Goal: Check status: Check status

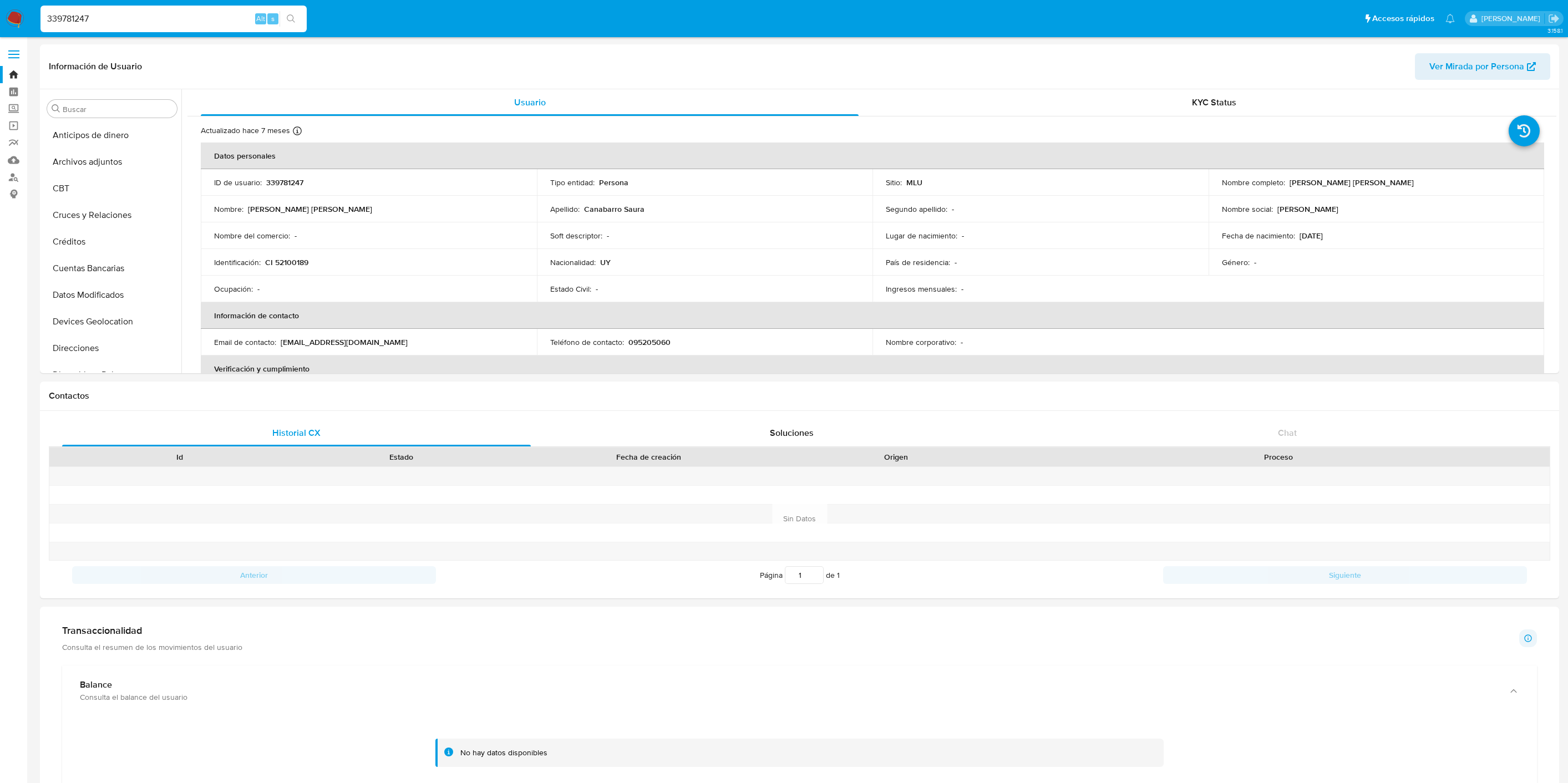
select select "10"
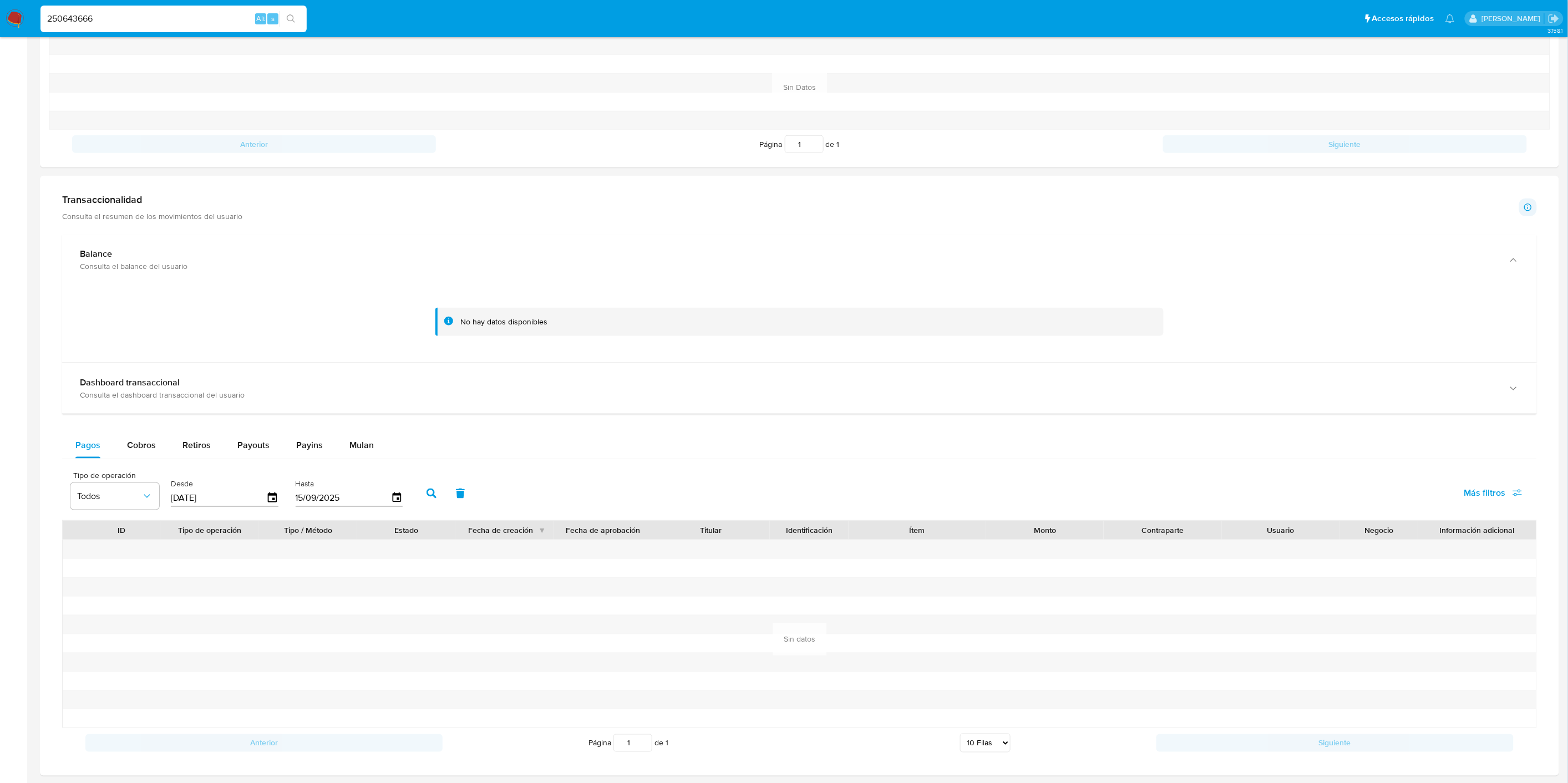
scroll to position [431, 0]
type input "250643666"
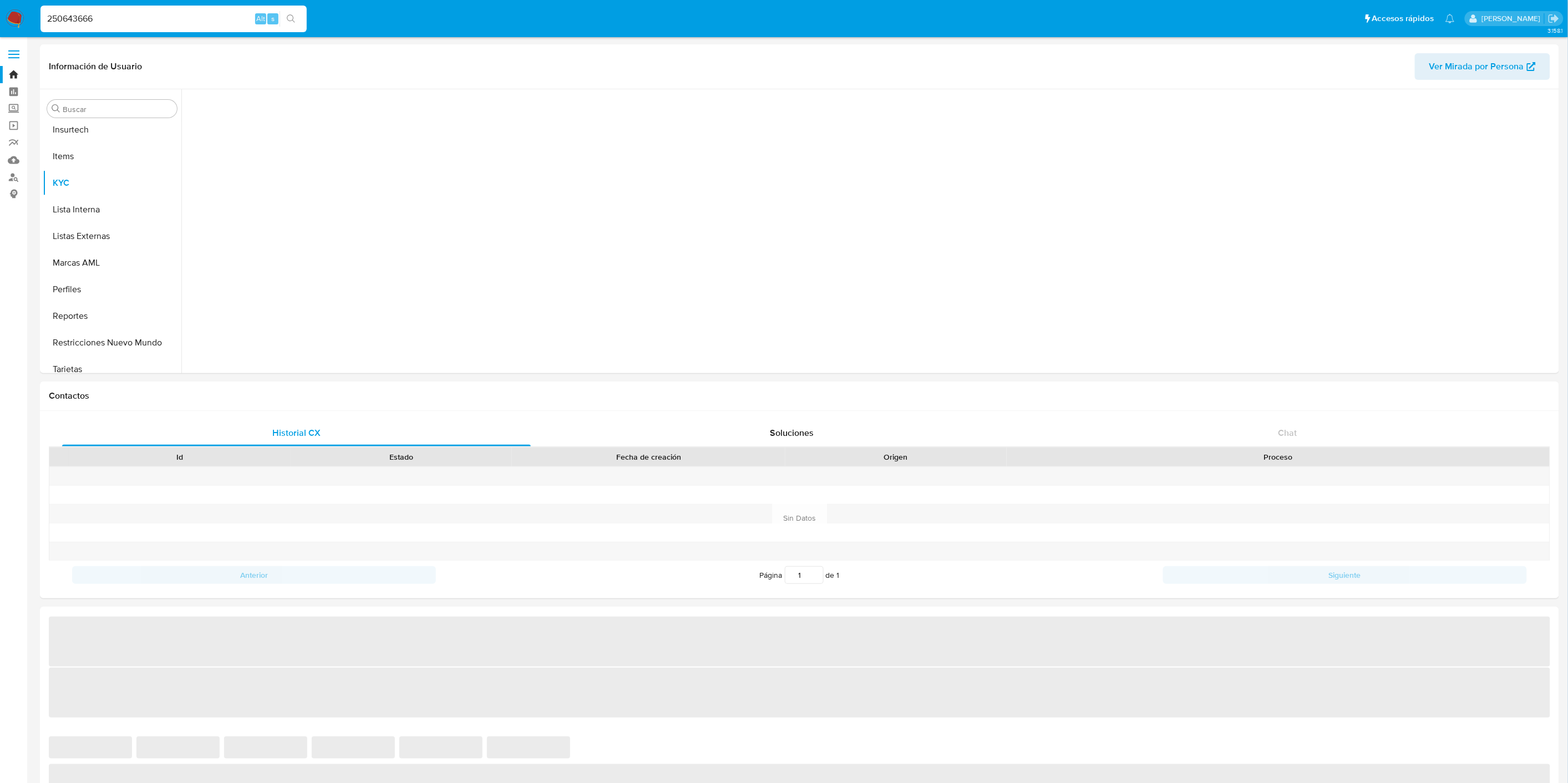
scroll to position [495, 0]
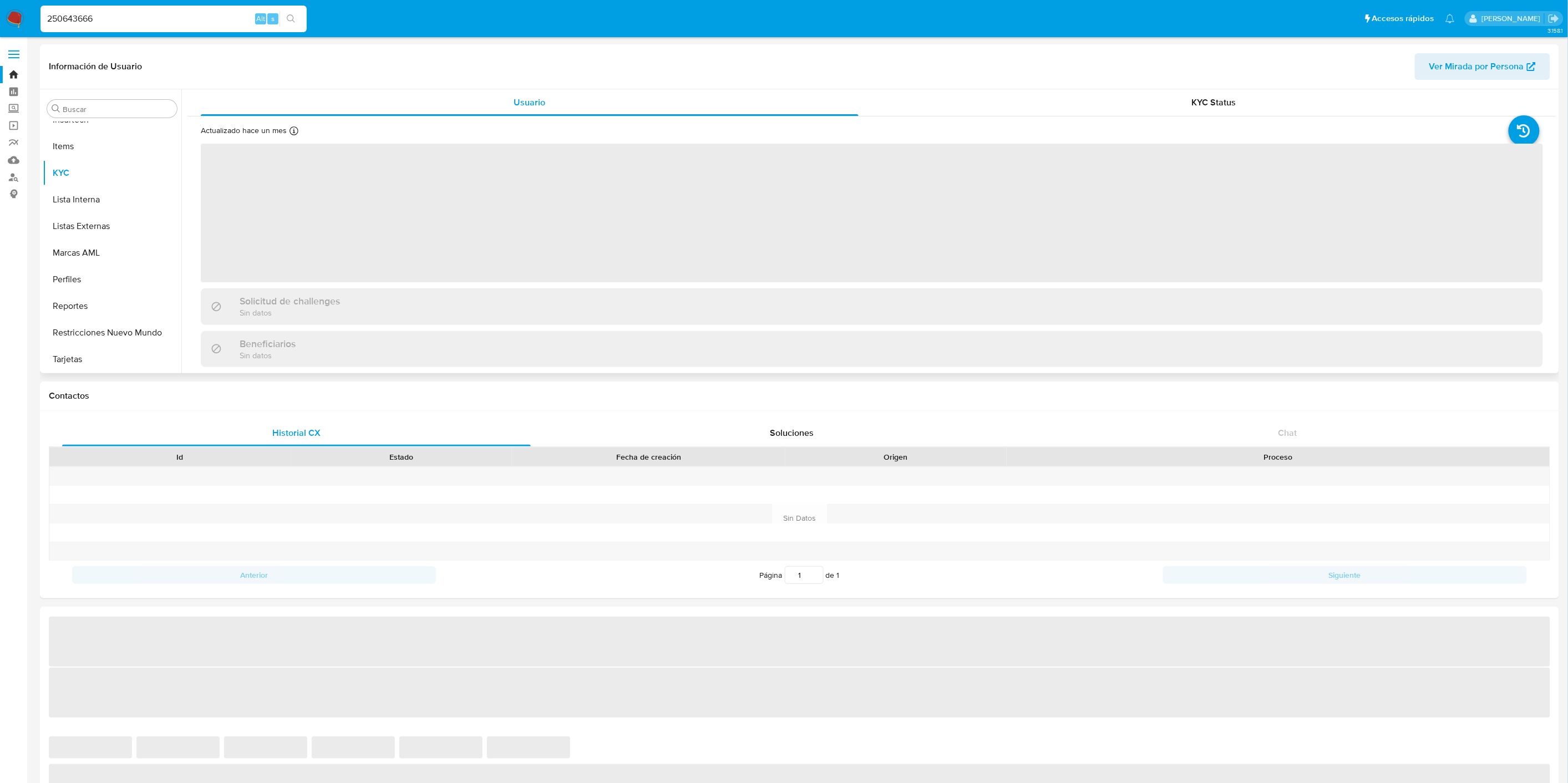
select select "10"
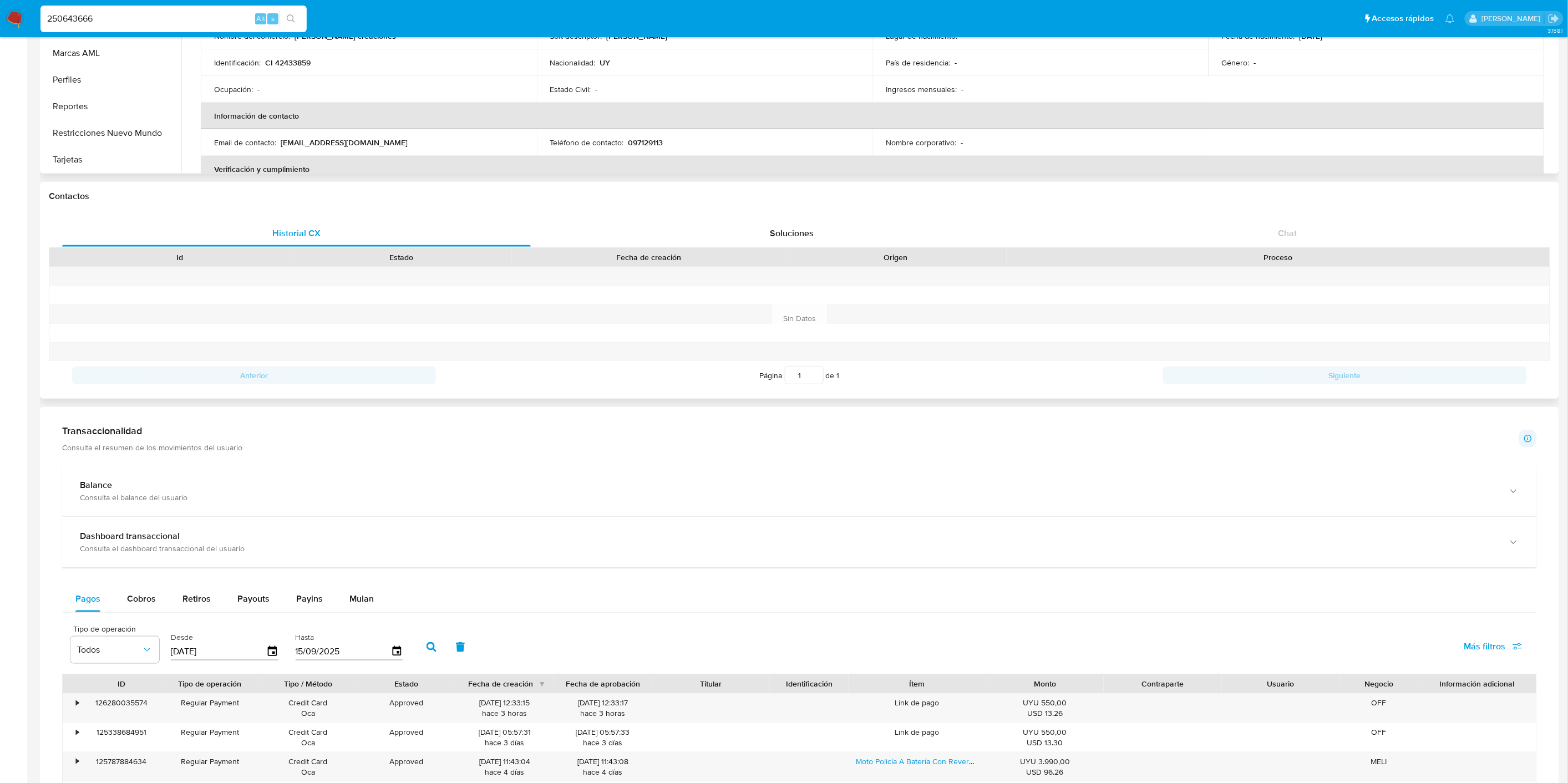
scroll to position [369, 0]
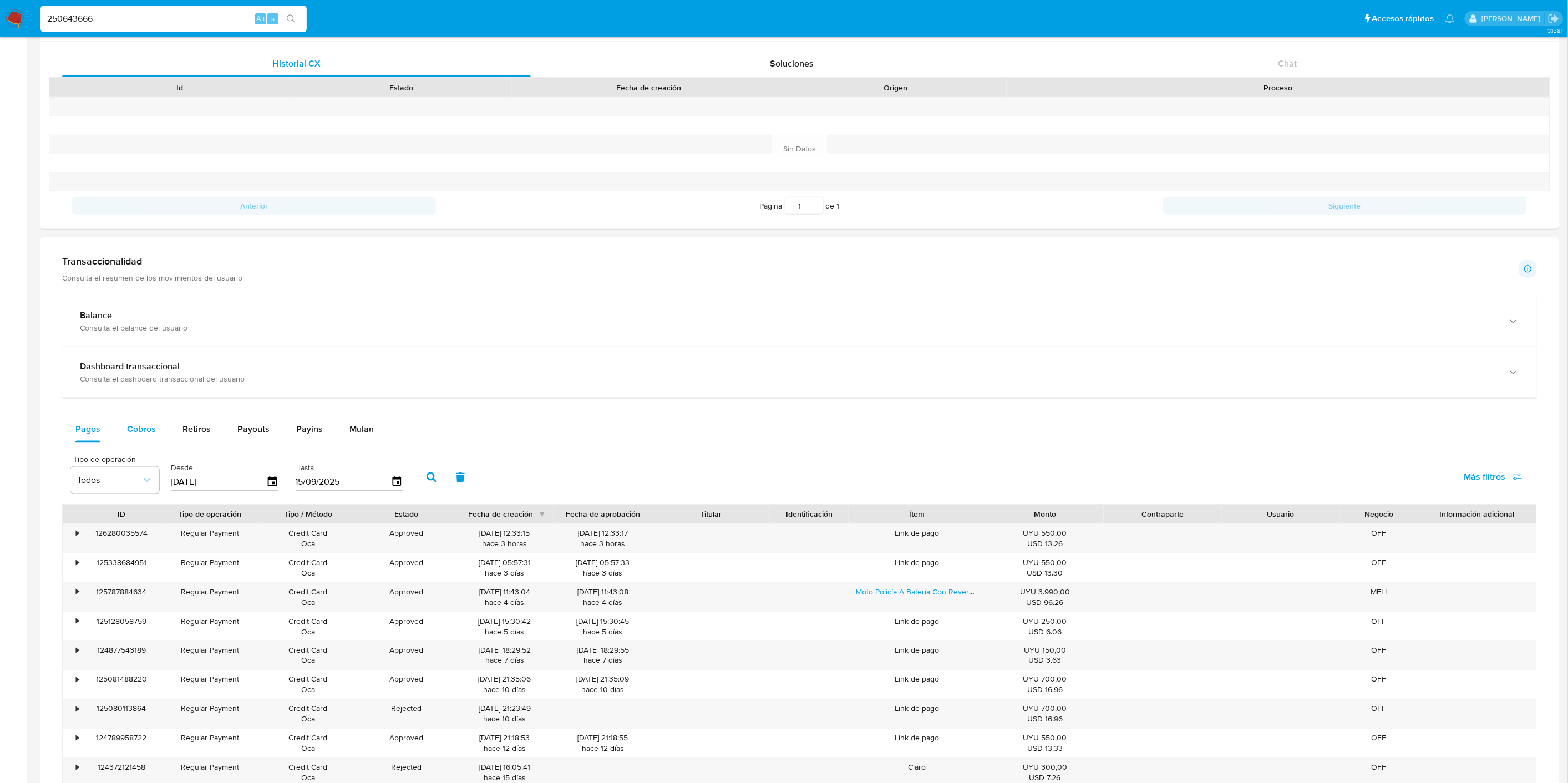
click at [156, 434] on button "Cobros" at bounding box center [142, 429] width 56 height 26
select select "10"
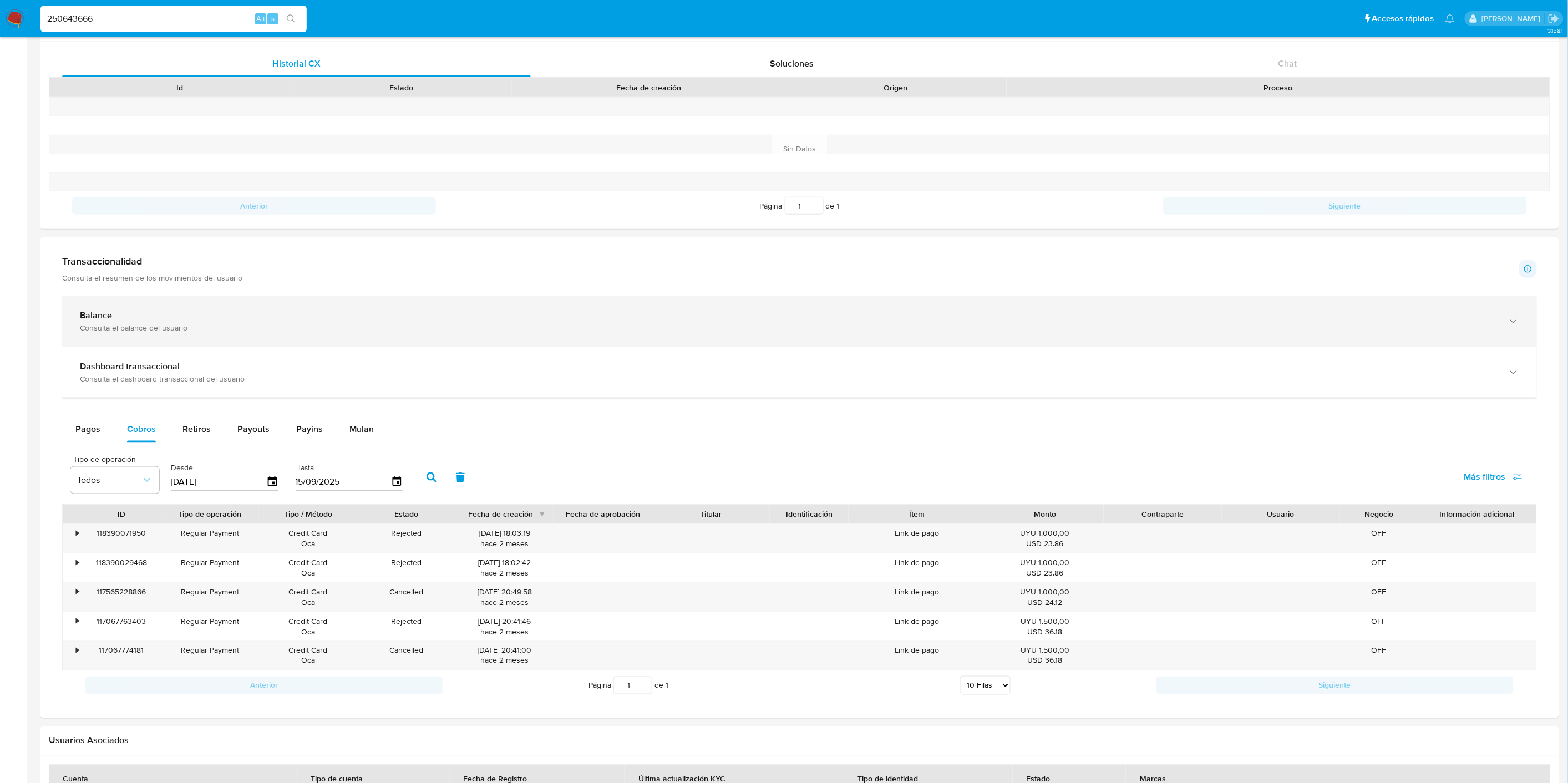
click at [380, 335] on div "Balance Consulta el balance del usuario" at bounding box center [799, 321] width 1475 height 50
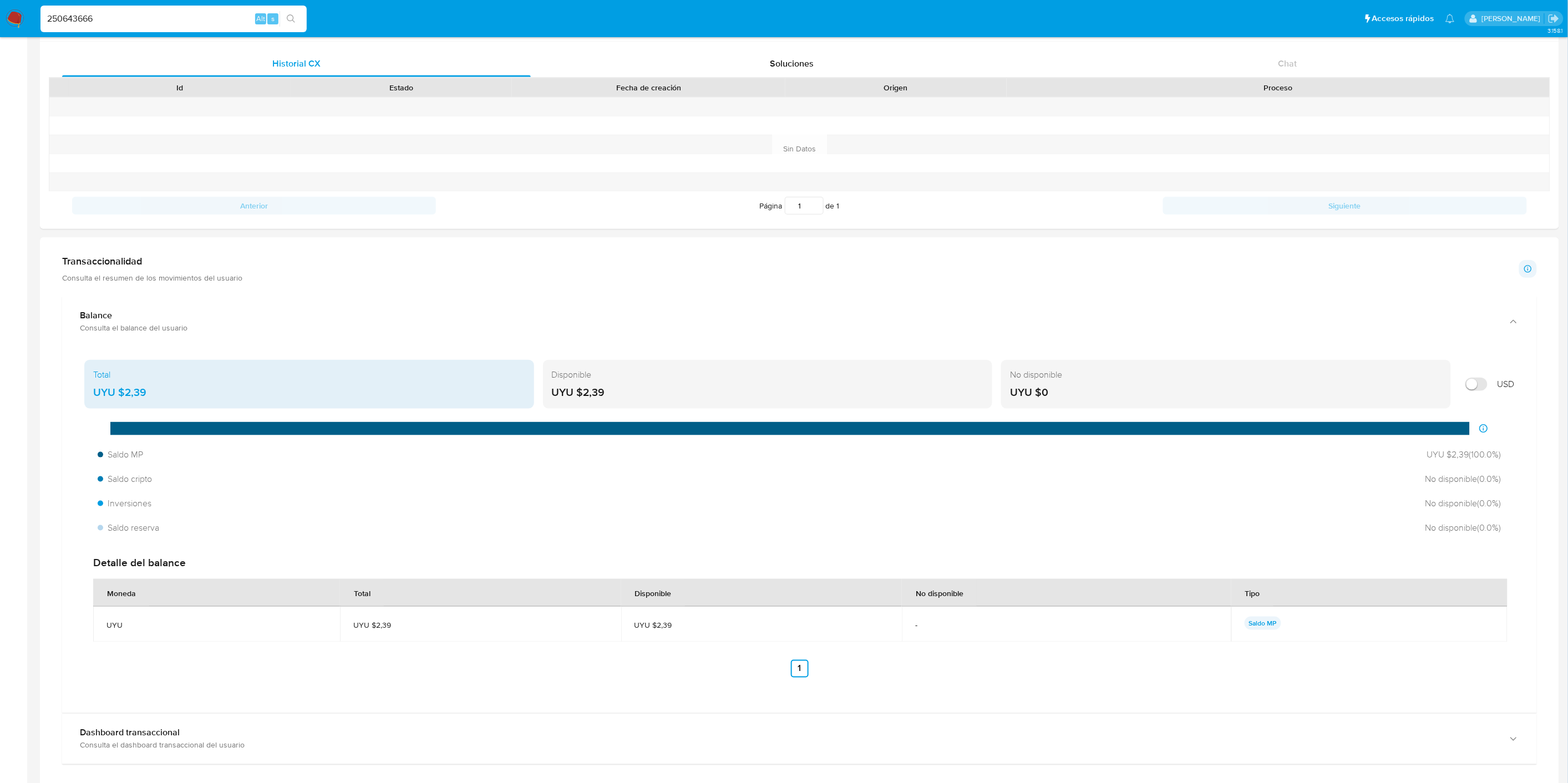
click at [1284, 619] on div "Saldo MP" at bounding box center [1370, 624] width 249 height 15
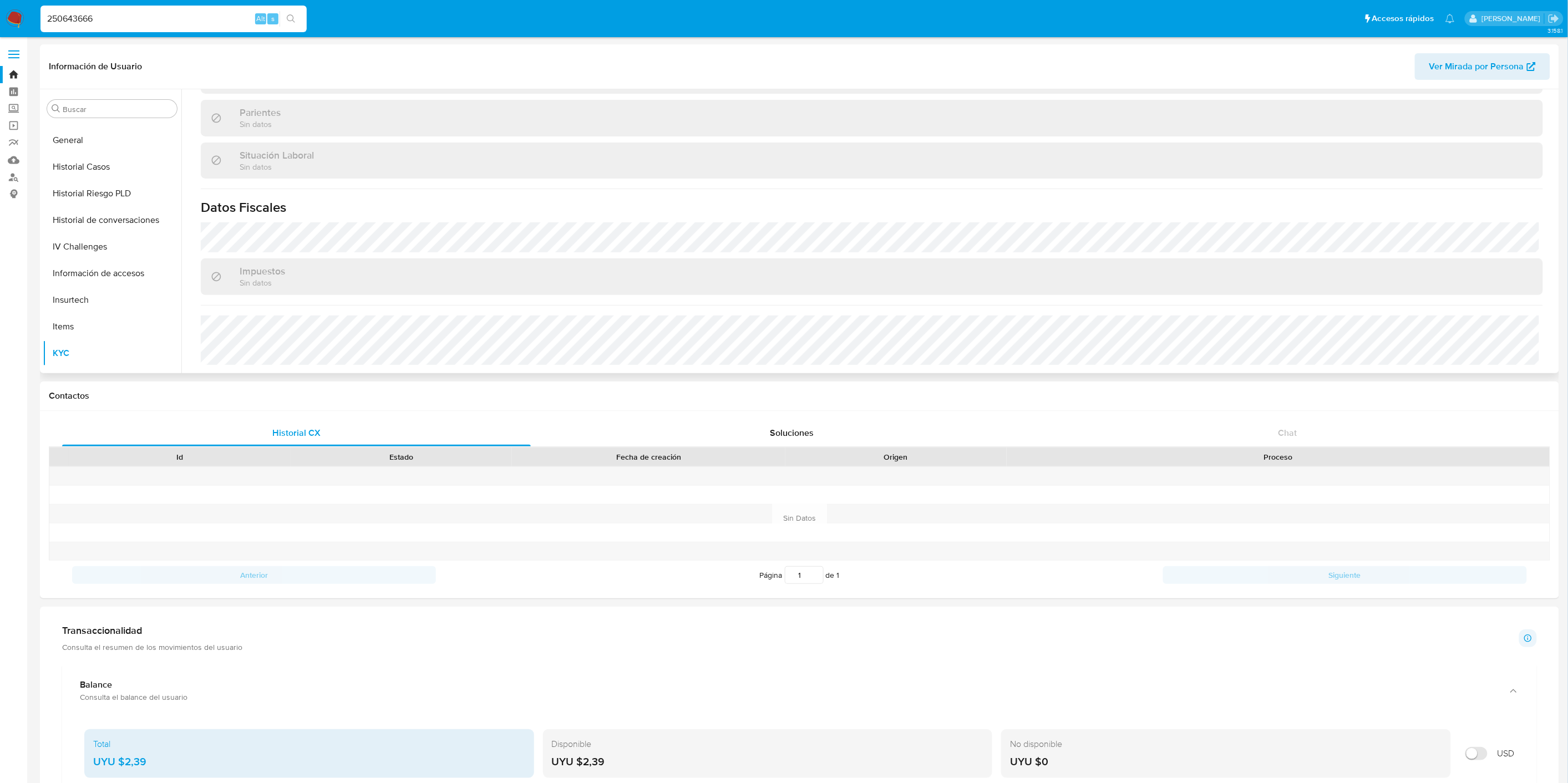
scroll to position [125, 0]
click at [87, 316] on button "Fecha Compliant" at bounding box center [108, 304] width 130 height 26
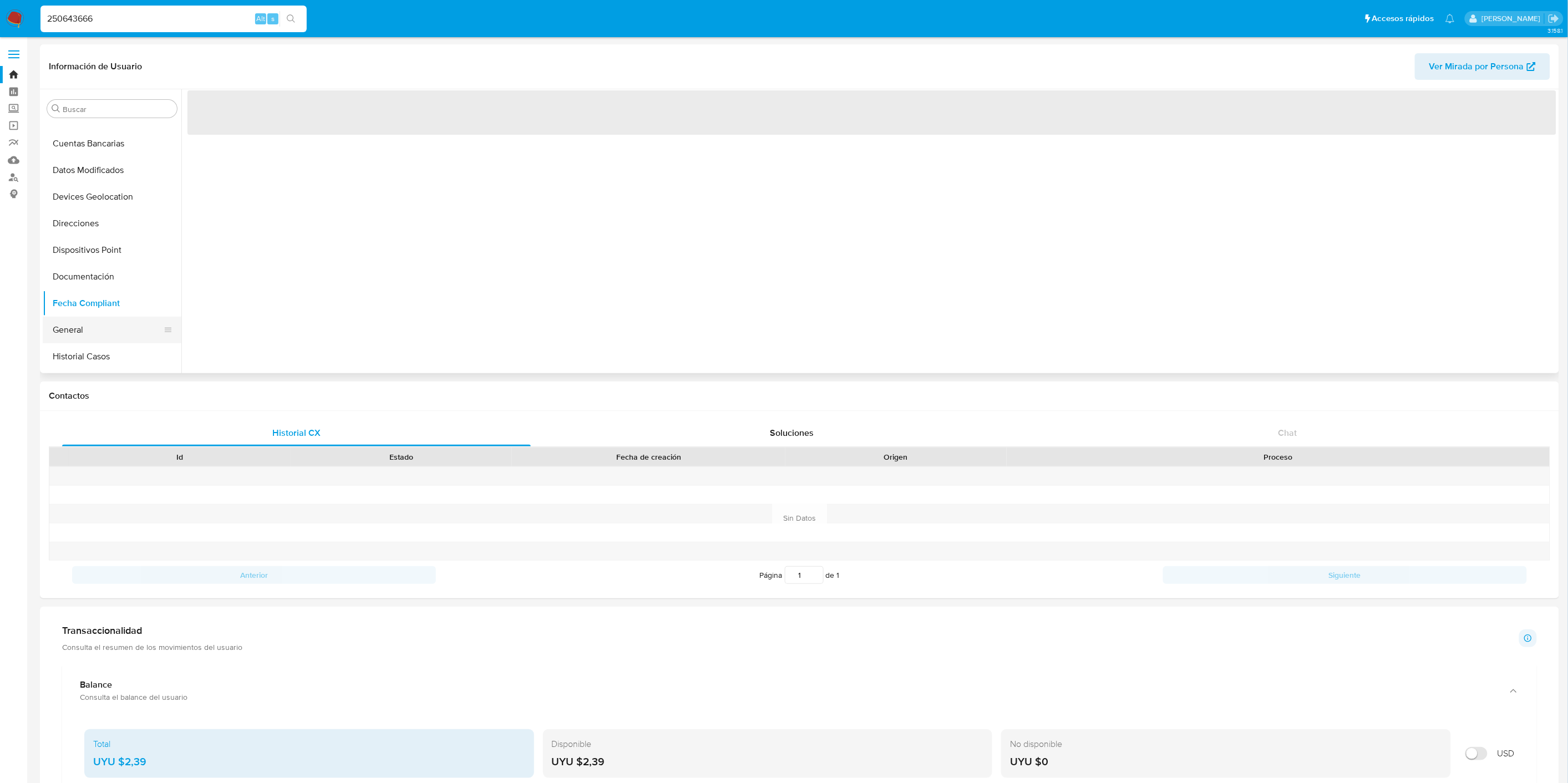
click at [89, 329] on button "General" at bounding box center [108, 330] width 130 height 26
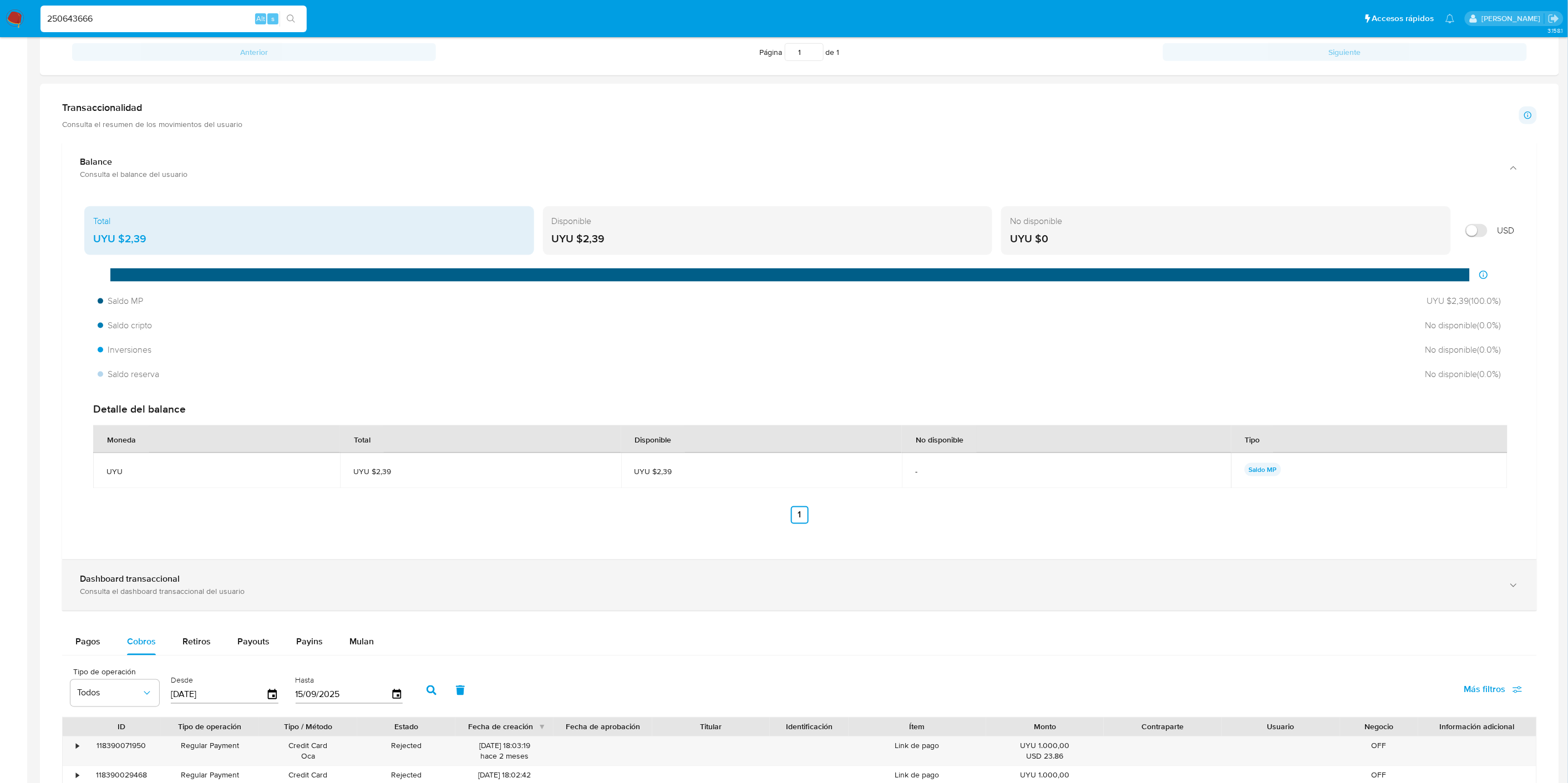
scroll to position [740, 0]
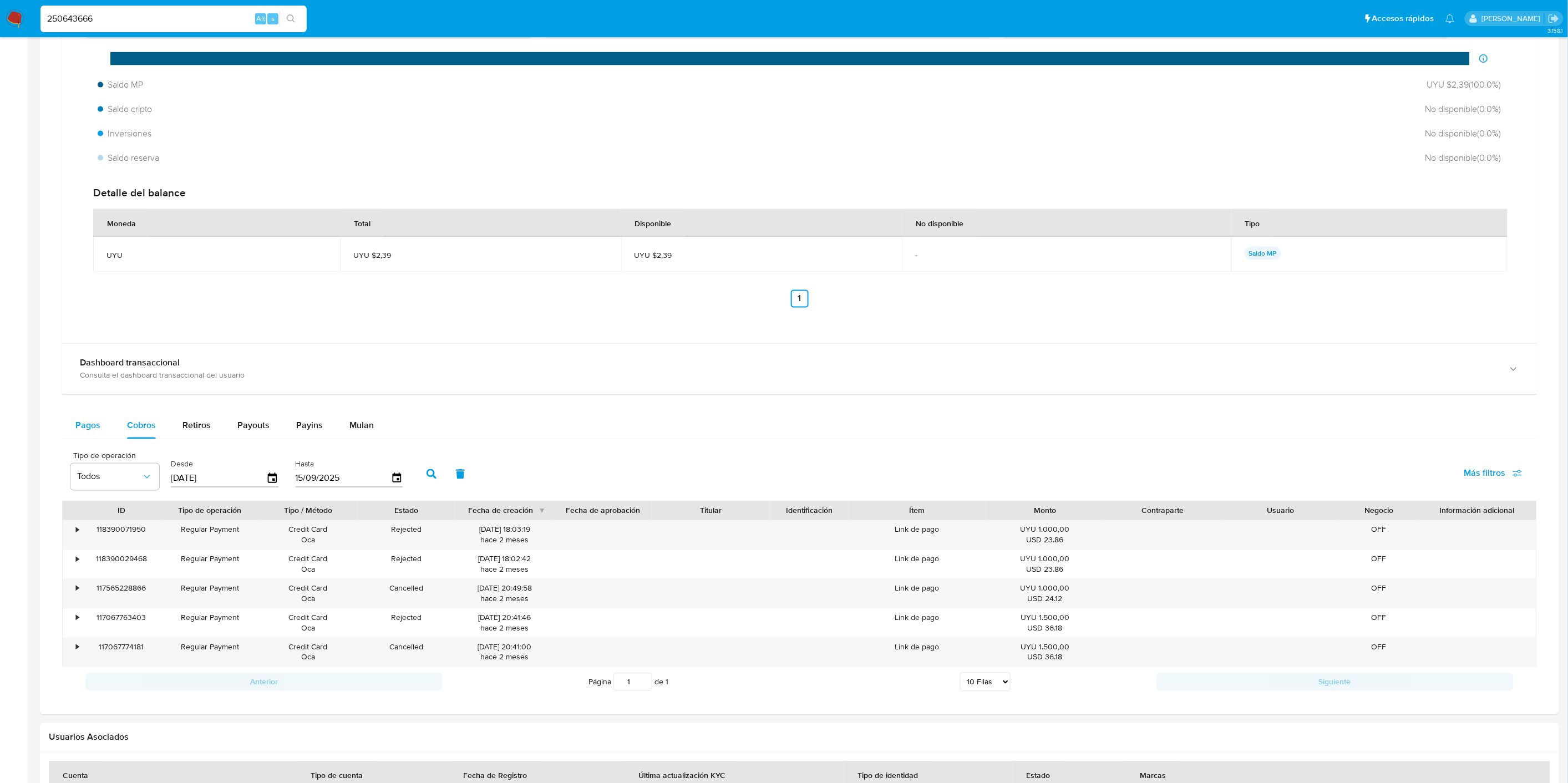
click at [91, 419] on span "Pagos" at bounding box center [88, 425] width 25 height 12
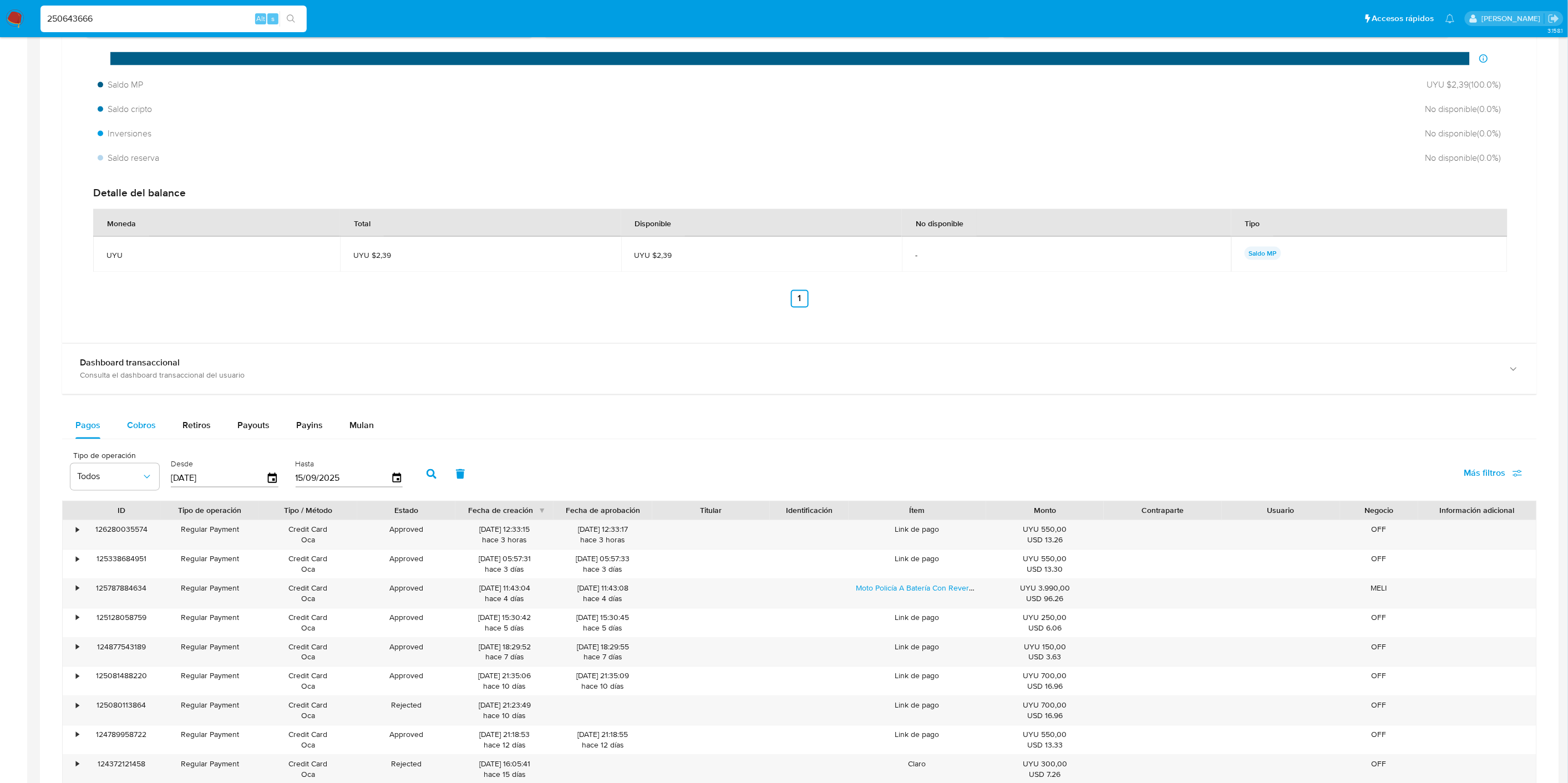
click at [151, 431] on span "Cobros" at bounding box center [141, 425] width 29 height 12
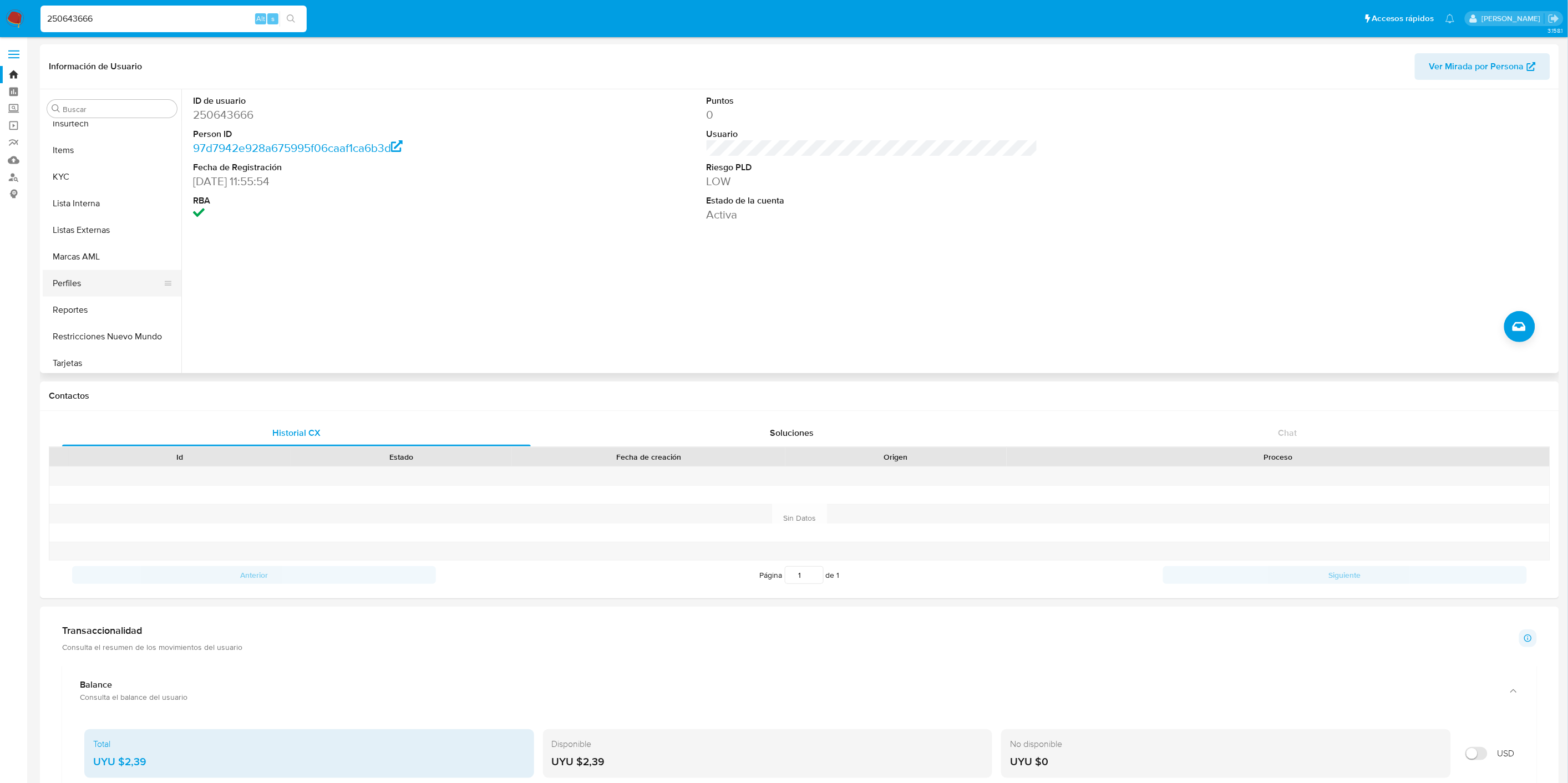
scroll to position [495, 0]
click at [114, 329] on button "Restricciones Nuevo Mundo" at bounding box center [108, 332] width 130 height 26
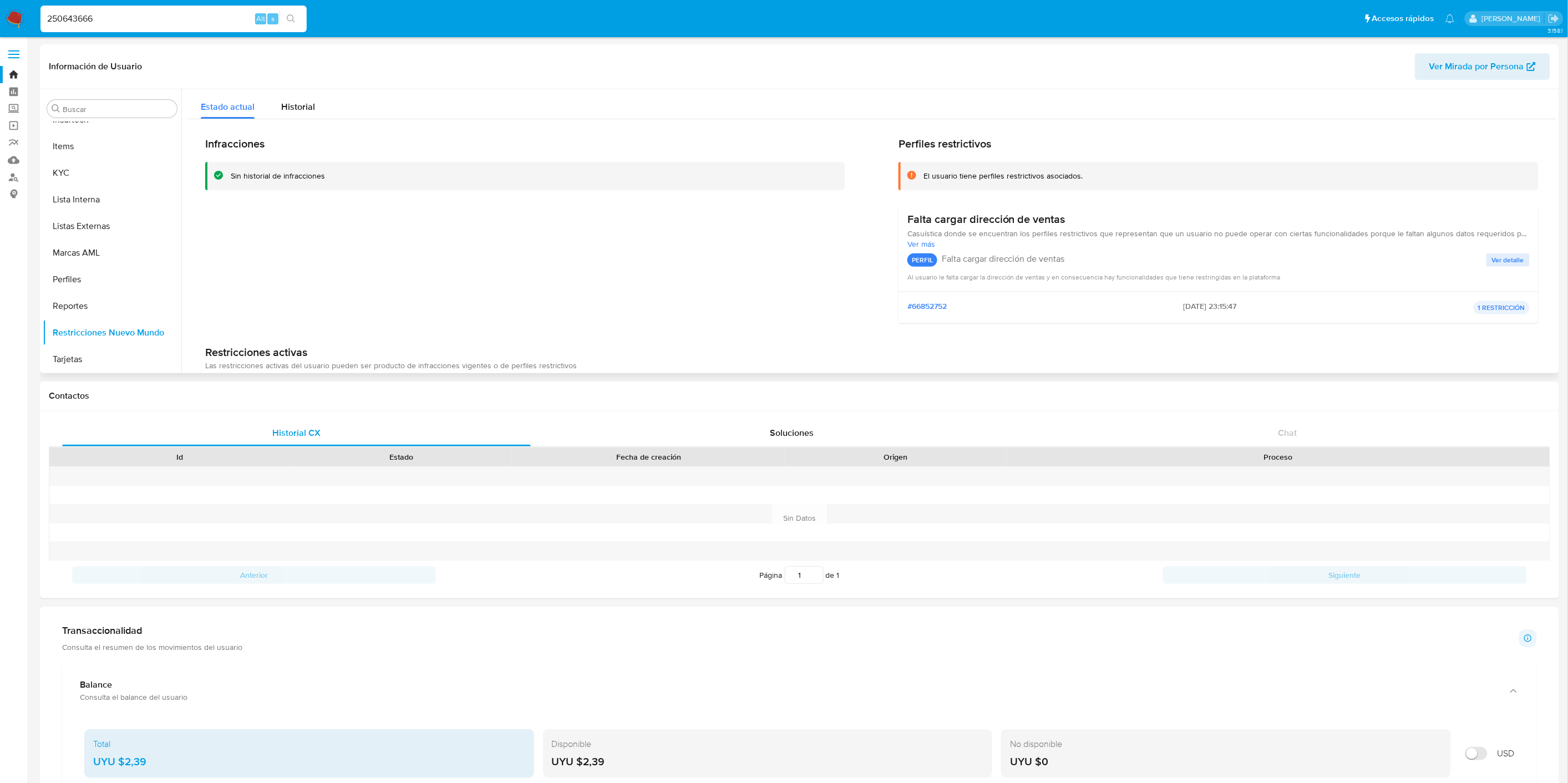
drag, startPoint x: 982, startPoint y: 176, endPoint x: 1099, endPoint y: 210, distance: 121.8
click at [1099, 210] on div "Perfiles restrictivos El usuario tiene perfiles restrictivos asociados. Falta c…" at bounding box center [1219, 235] width 640 height 195
click at [1069, 251] on div "PERFIL Falta cargar dirección de ventas Ver detalle" at bounding box center [1219, 260] width 622 height 22
click at [1099, 256] on div "PERFIL Falta cargar dirección de ventas Ver detalle" at bounding box center [1219, 260] width 622 height 22
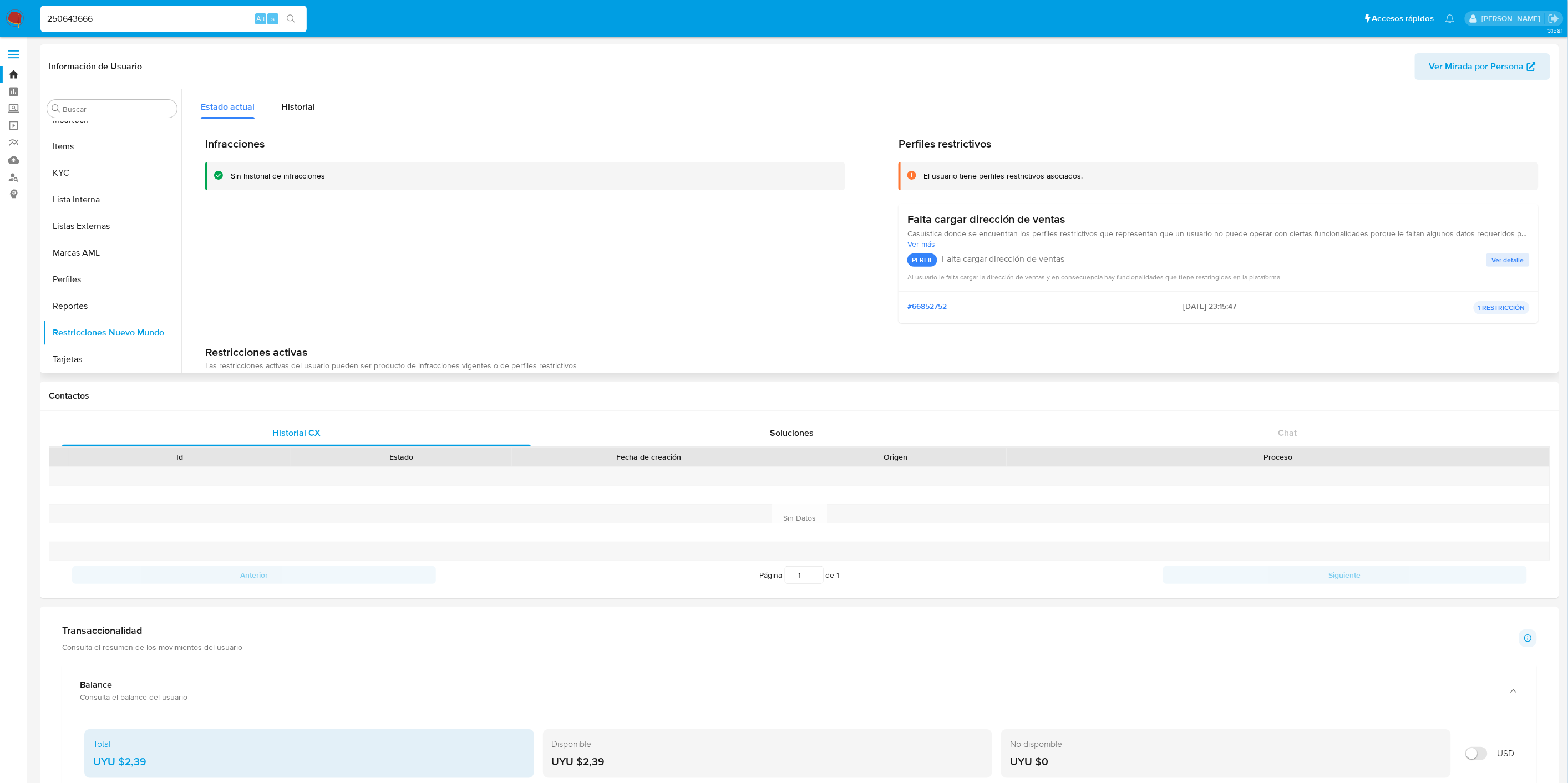
click at [923, 242] on span "Ver más" at bounding box center [1219, 244] width 622 height 10
click at [1519, 273] on span "Ver detalle" at bounding box center [1508, 270] width 33 height 11
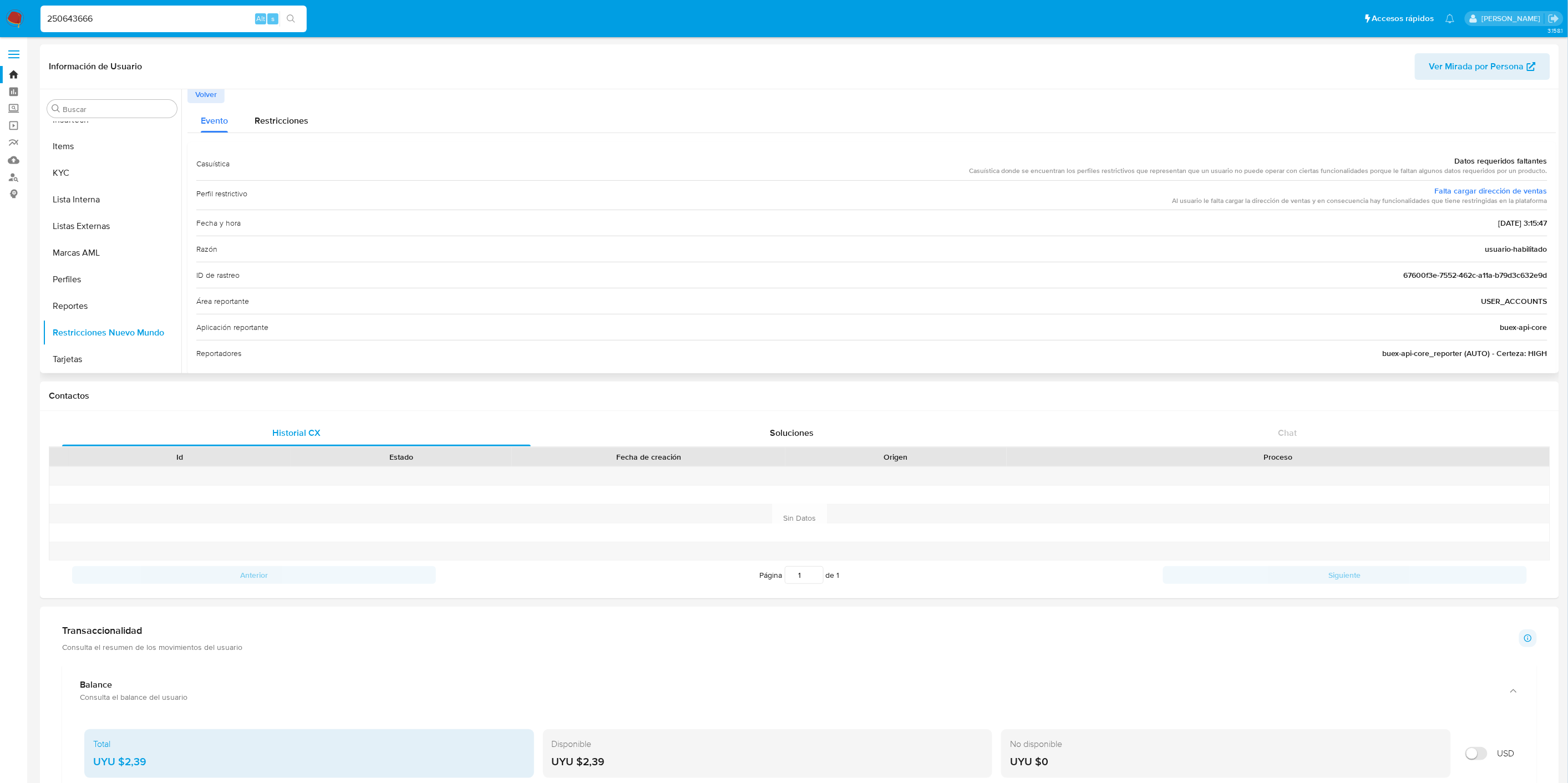
scroll to position [0, 0]
click at [296, 122] on span "Restricciones" at bounding box center [281, 125] width 53 height 12
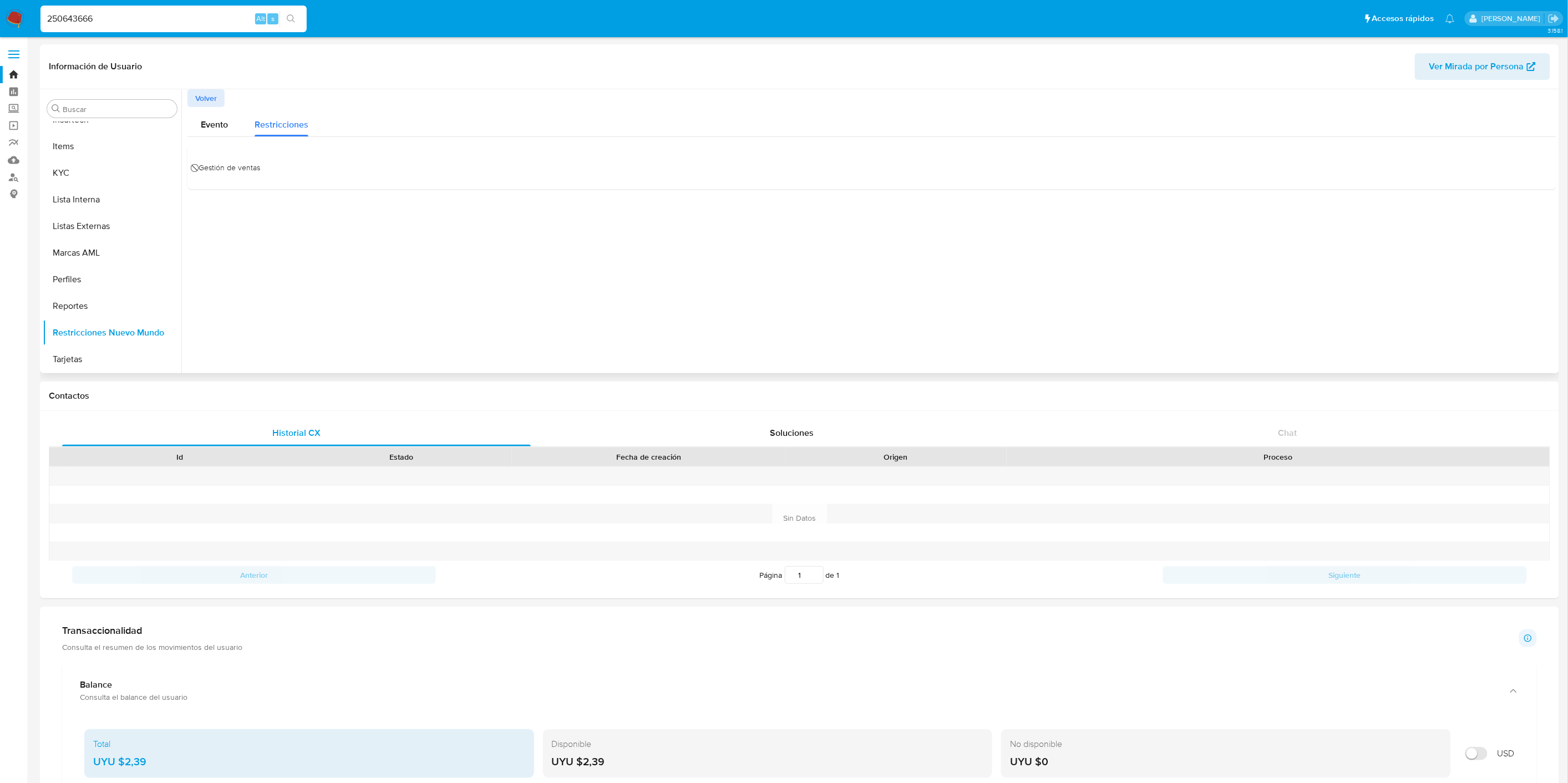
click at [256, 170] on span "⃠ Gestión de ventas" at bounding box center [228, 167] width 64 height 16
click at [224, 120] on span "Evento" at bounding box center [214, 125] width 27 height 12
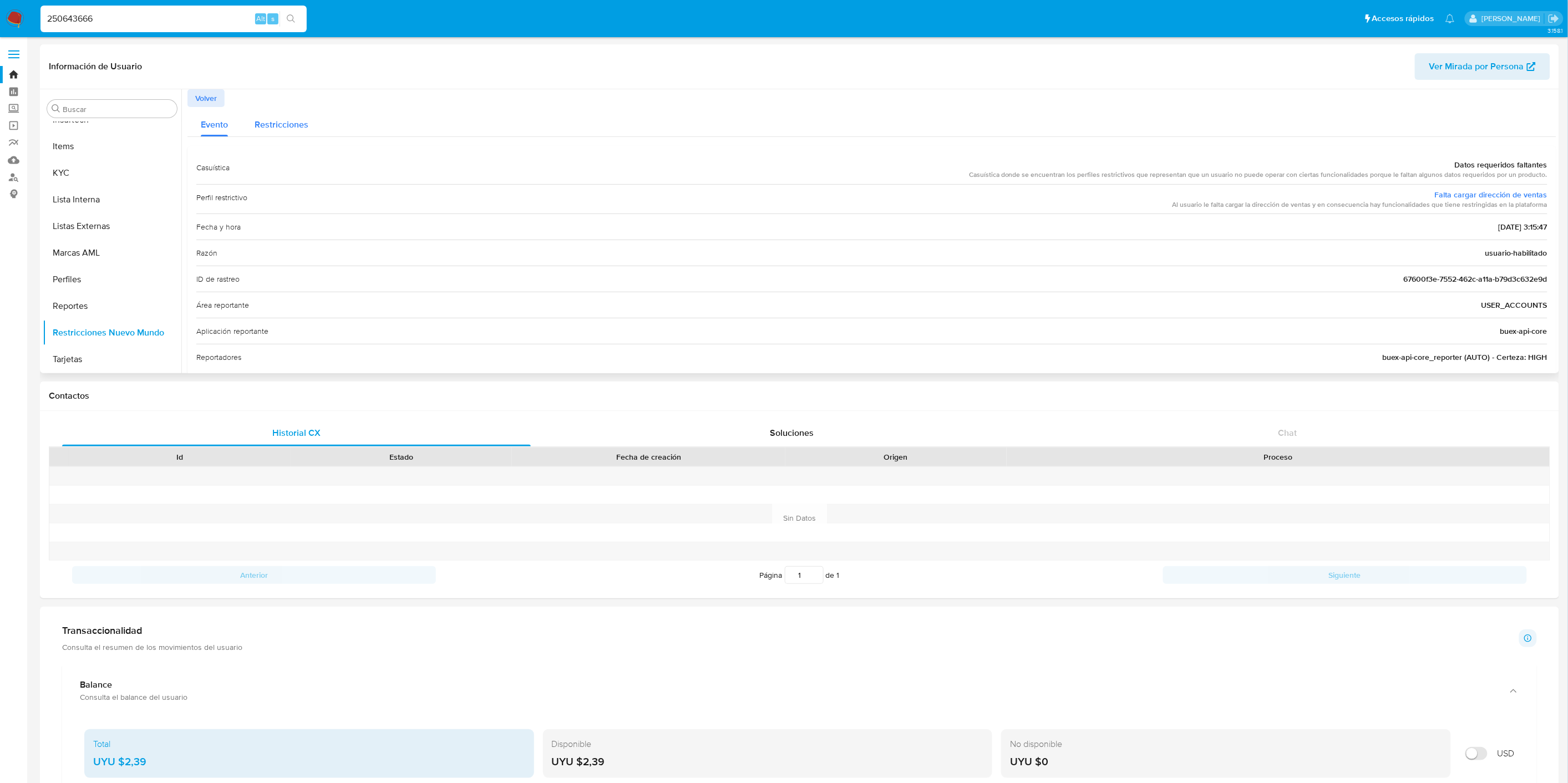
click at [289, 122] on span "Restricciones" at bounding box center [281, 125] width 53 height 12
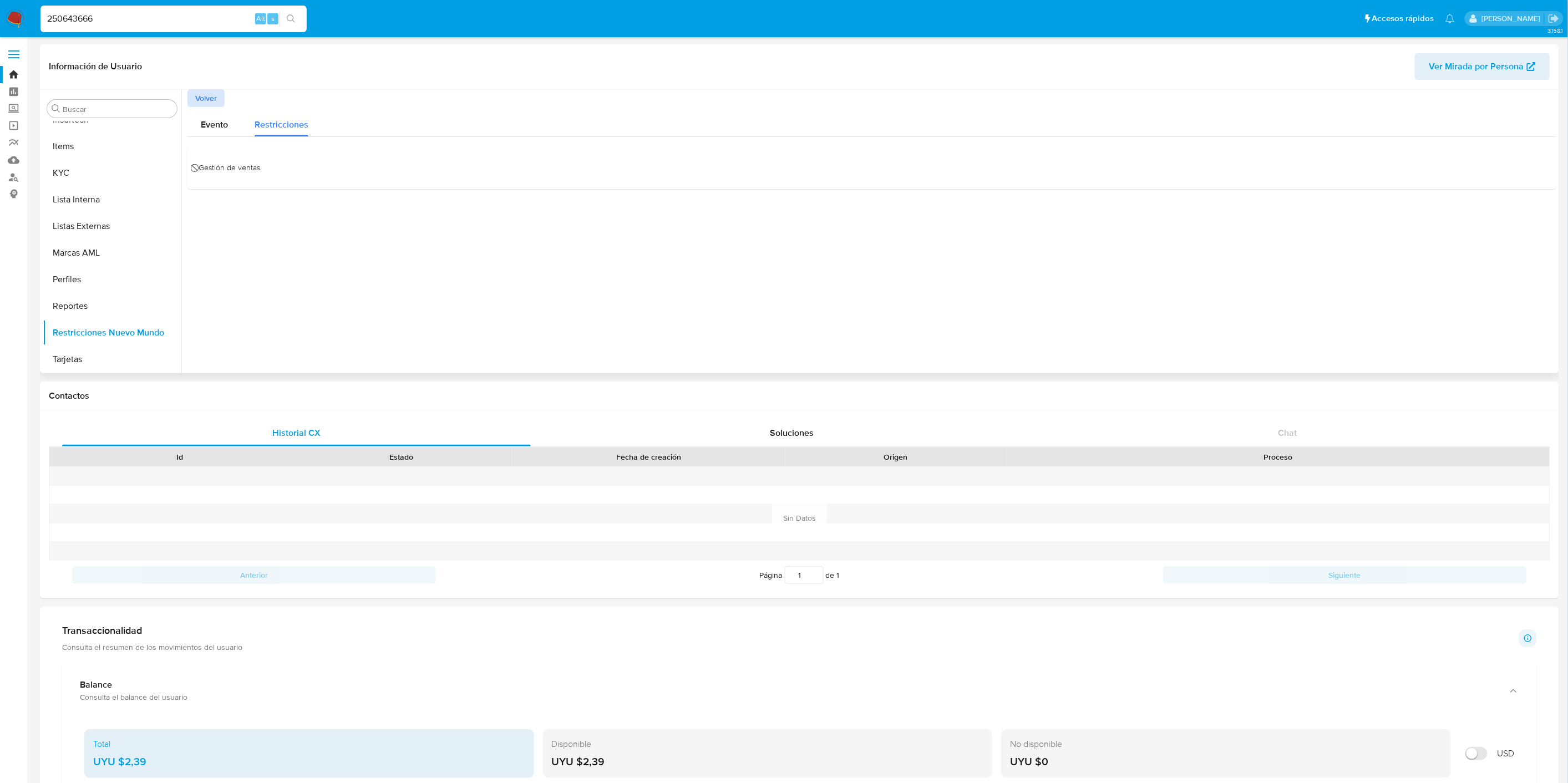
click at [217, 94] on button "Volver" at bounding box center [206, 98] width 37 height 18
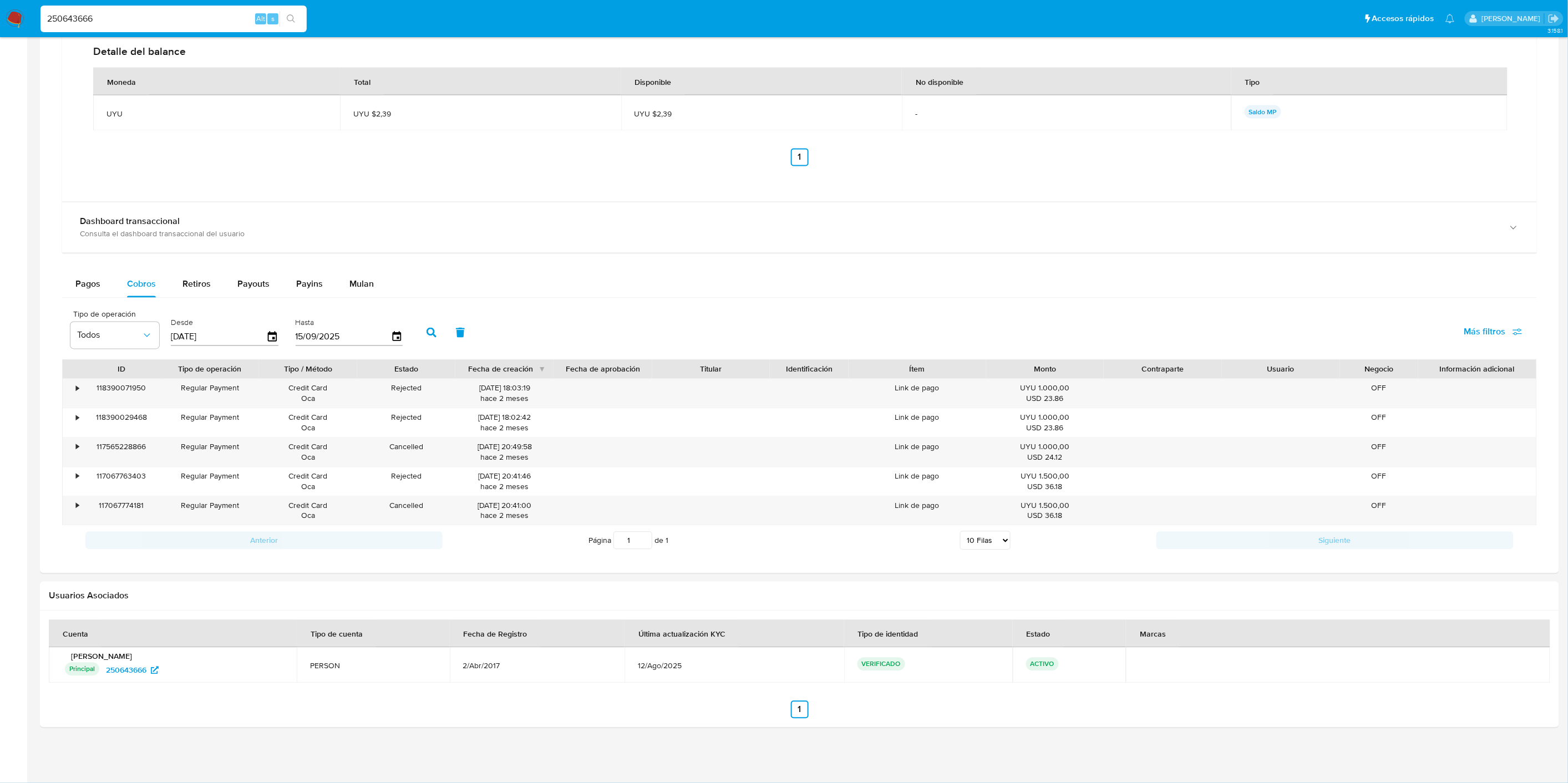
scroll to position [882, 0]
click at [106, 25] on input "250643666" at bounding box center [174, 19] width 266 height 15
paste input "466194969"
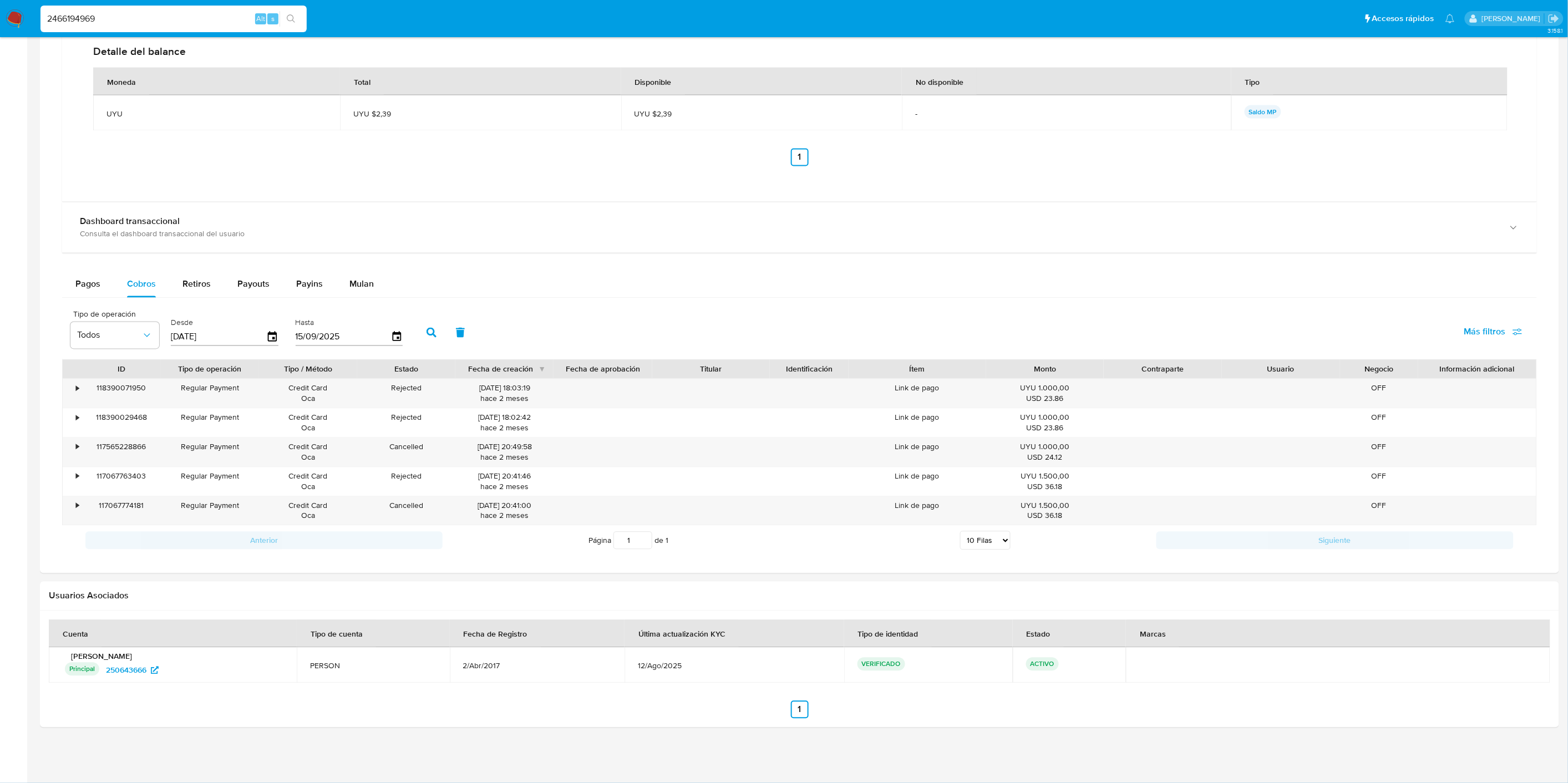
type input "2466194969"
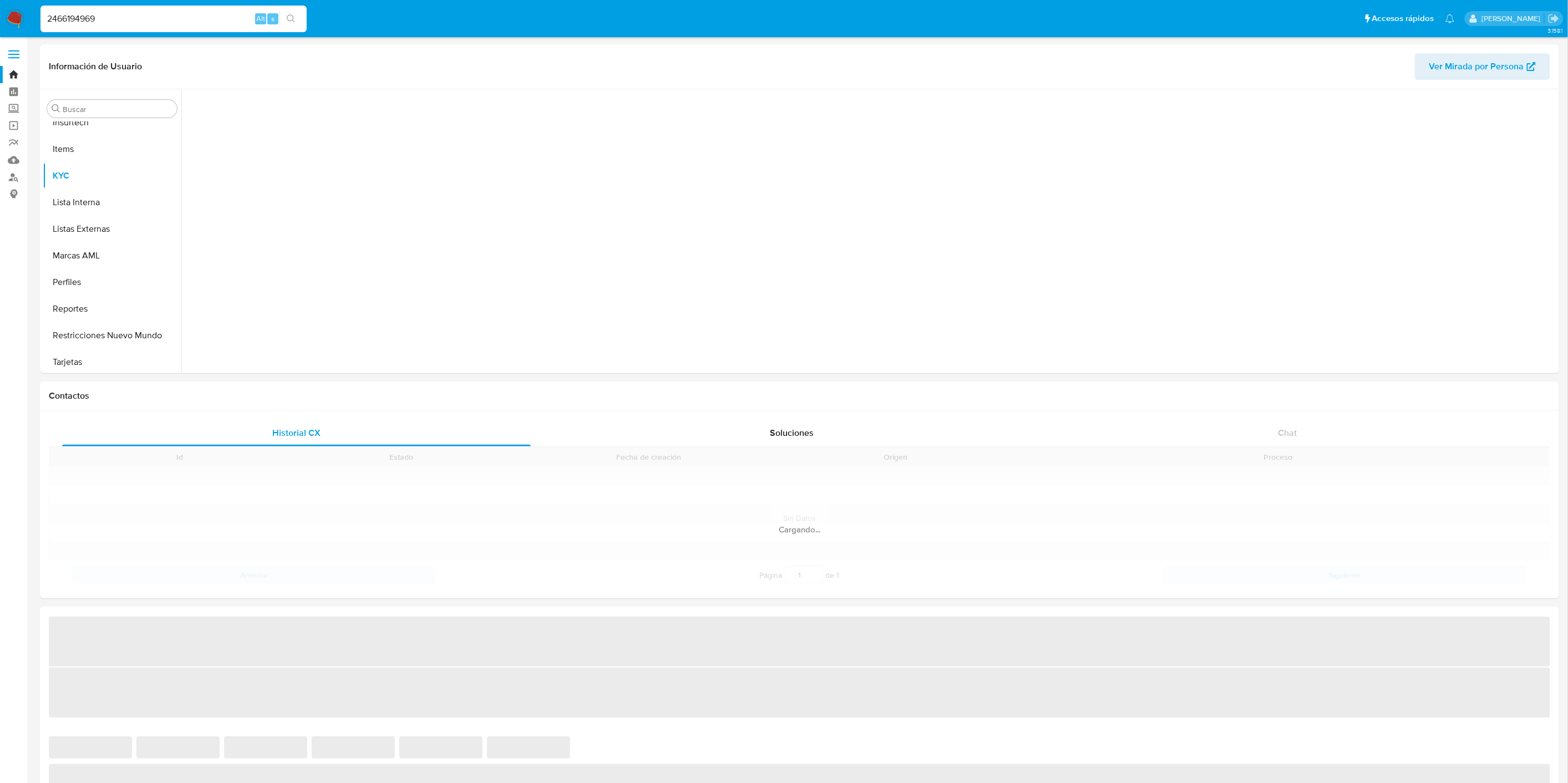
scroll to position [495, 0]
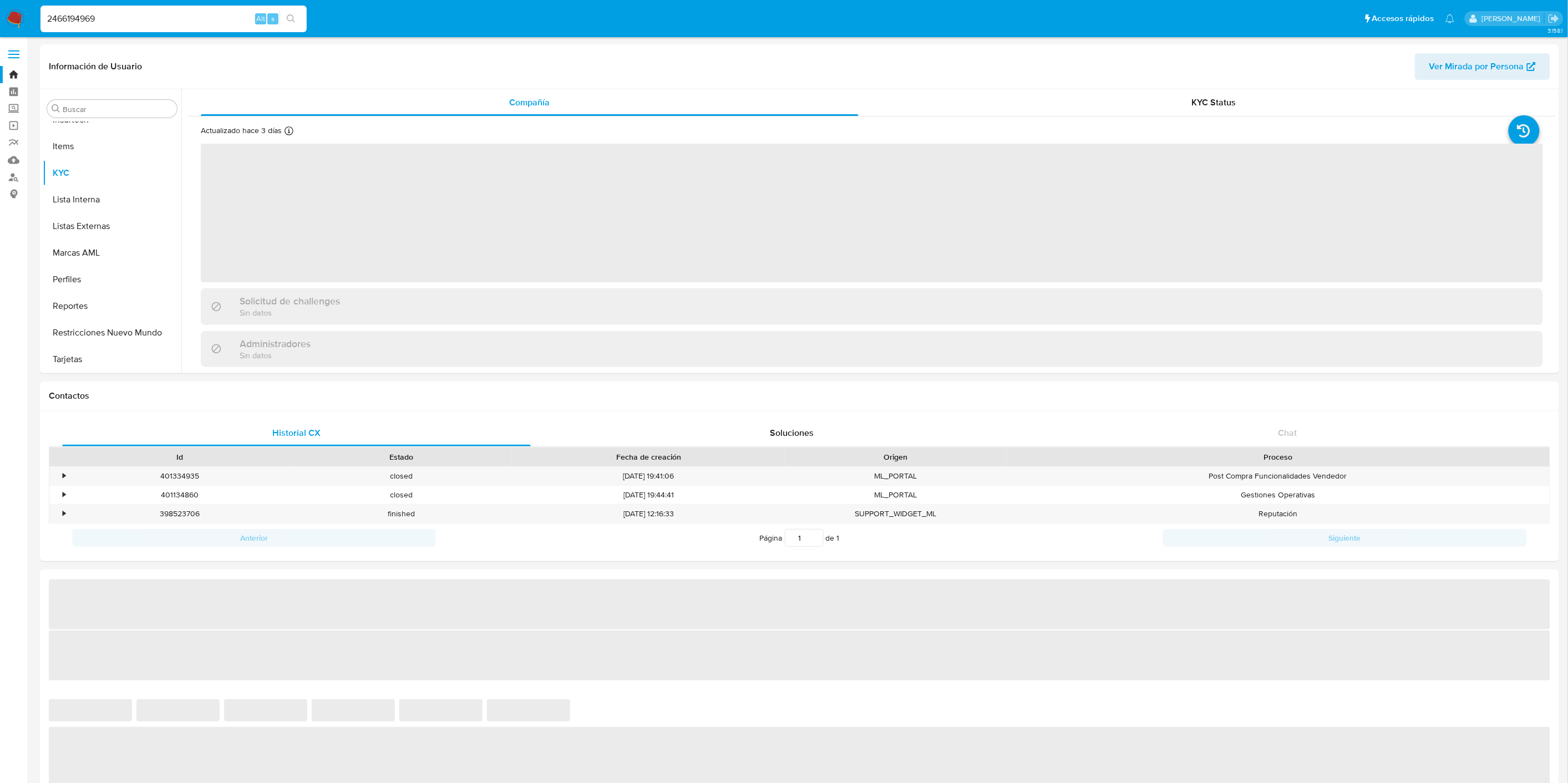
select select "10"
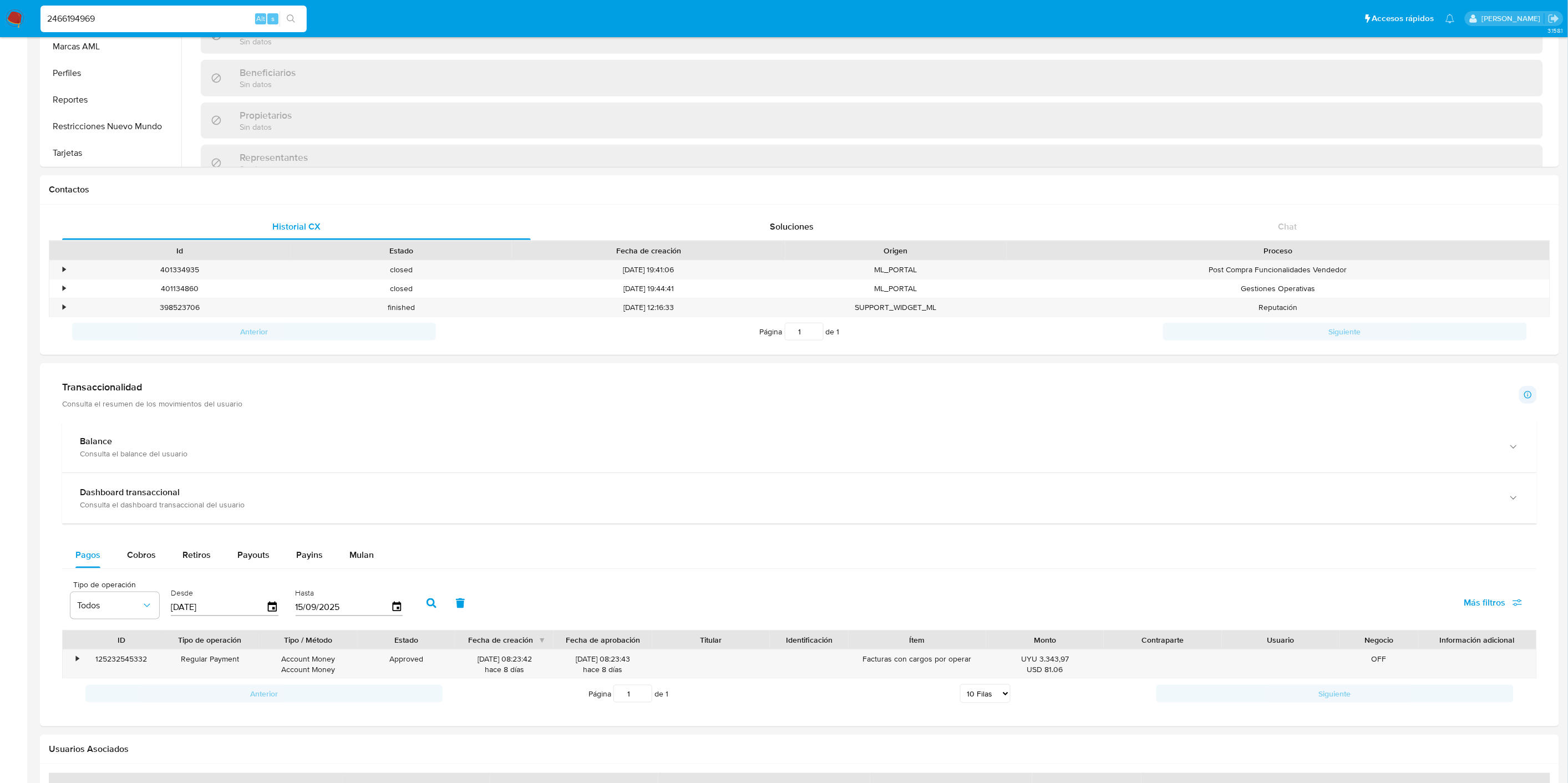
scroll to position [360, 0]
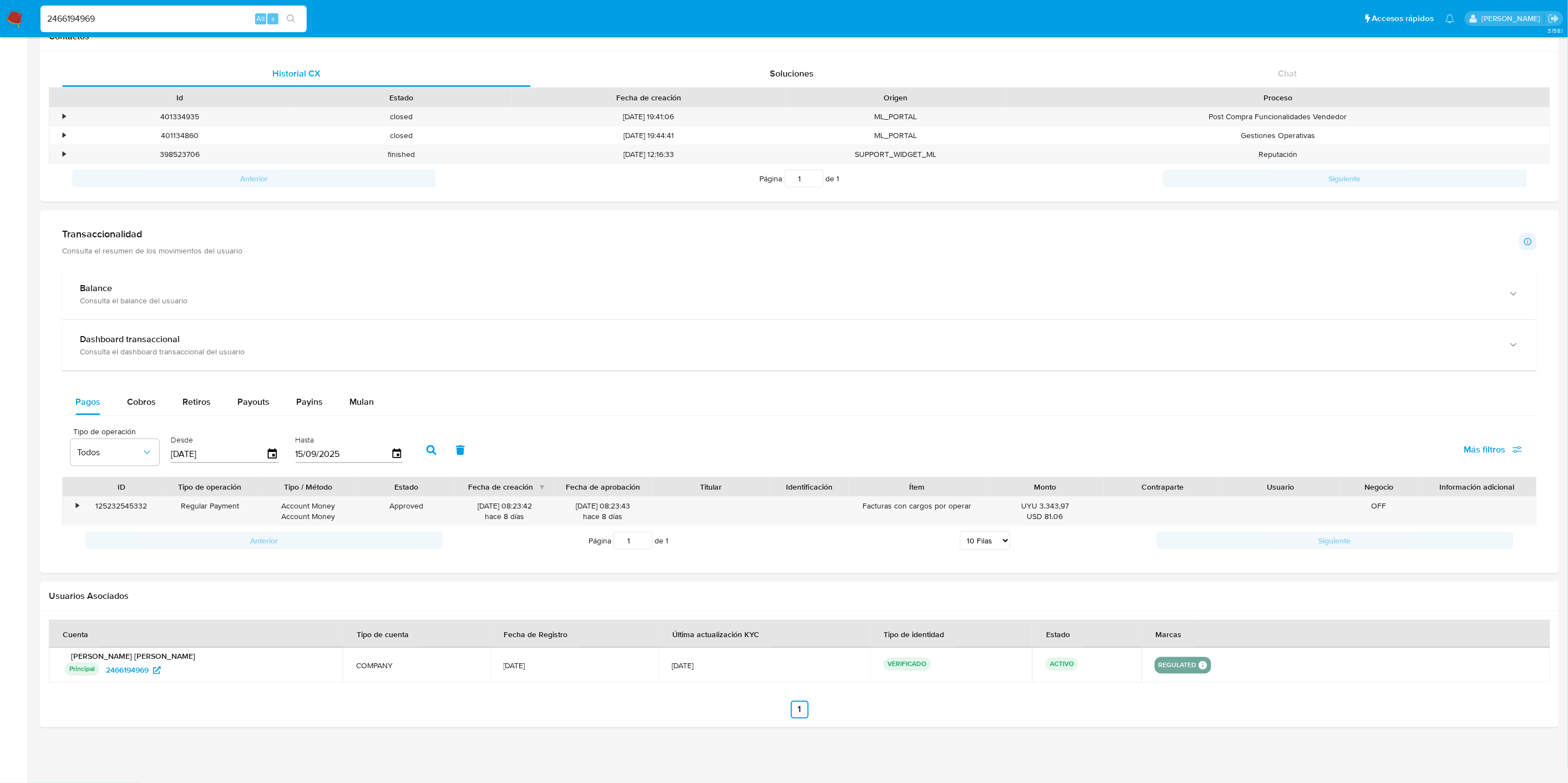
click at [119, 15] on input "2466194969" at bounding box center [174, 19] width 266 height 15
paste input "81670356"
type input "81670356"
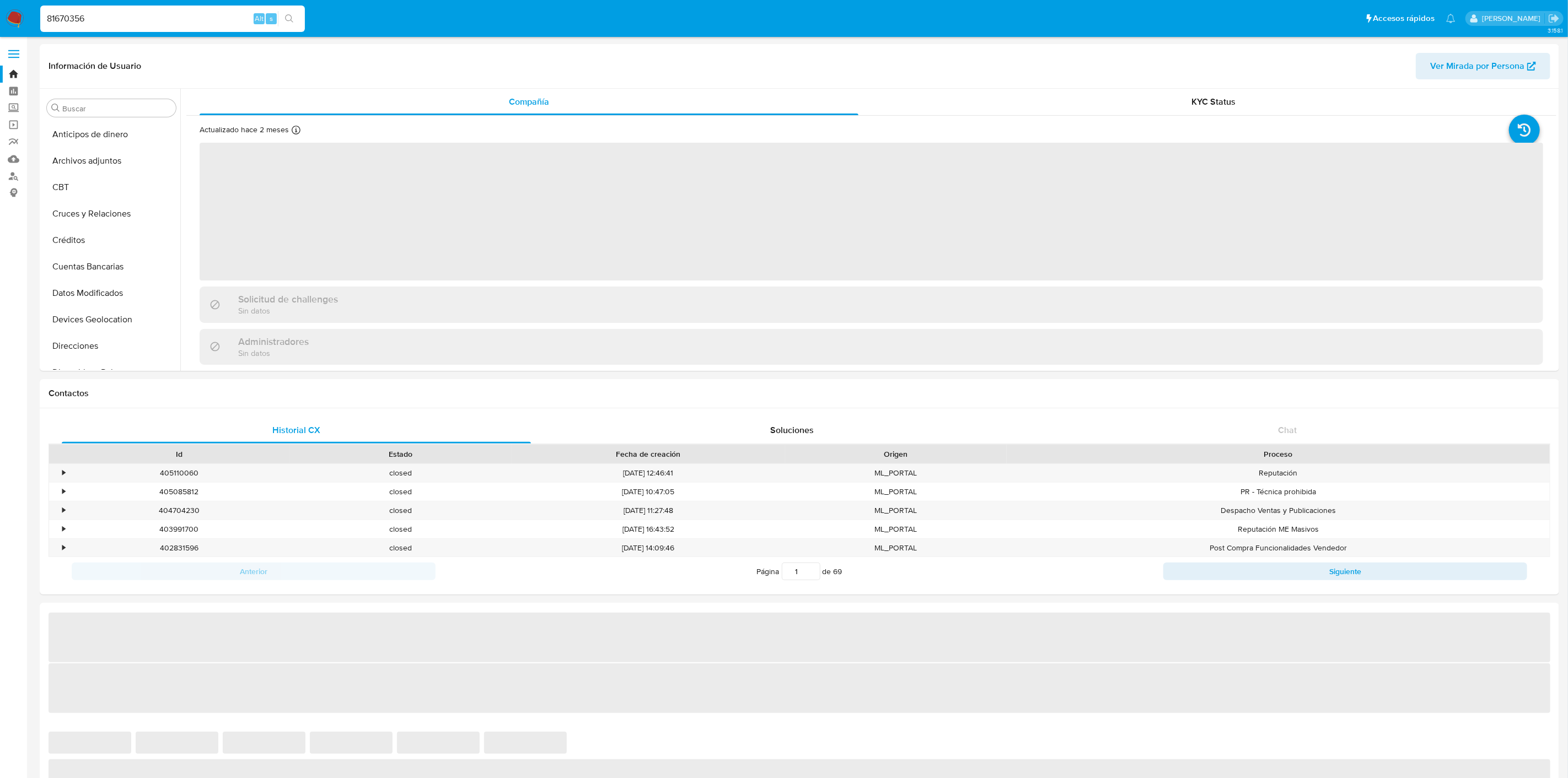
select select "10"
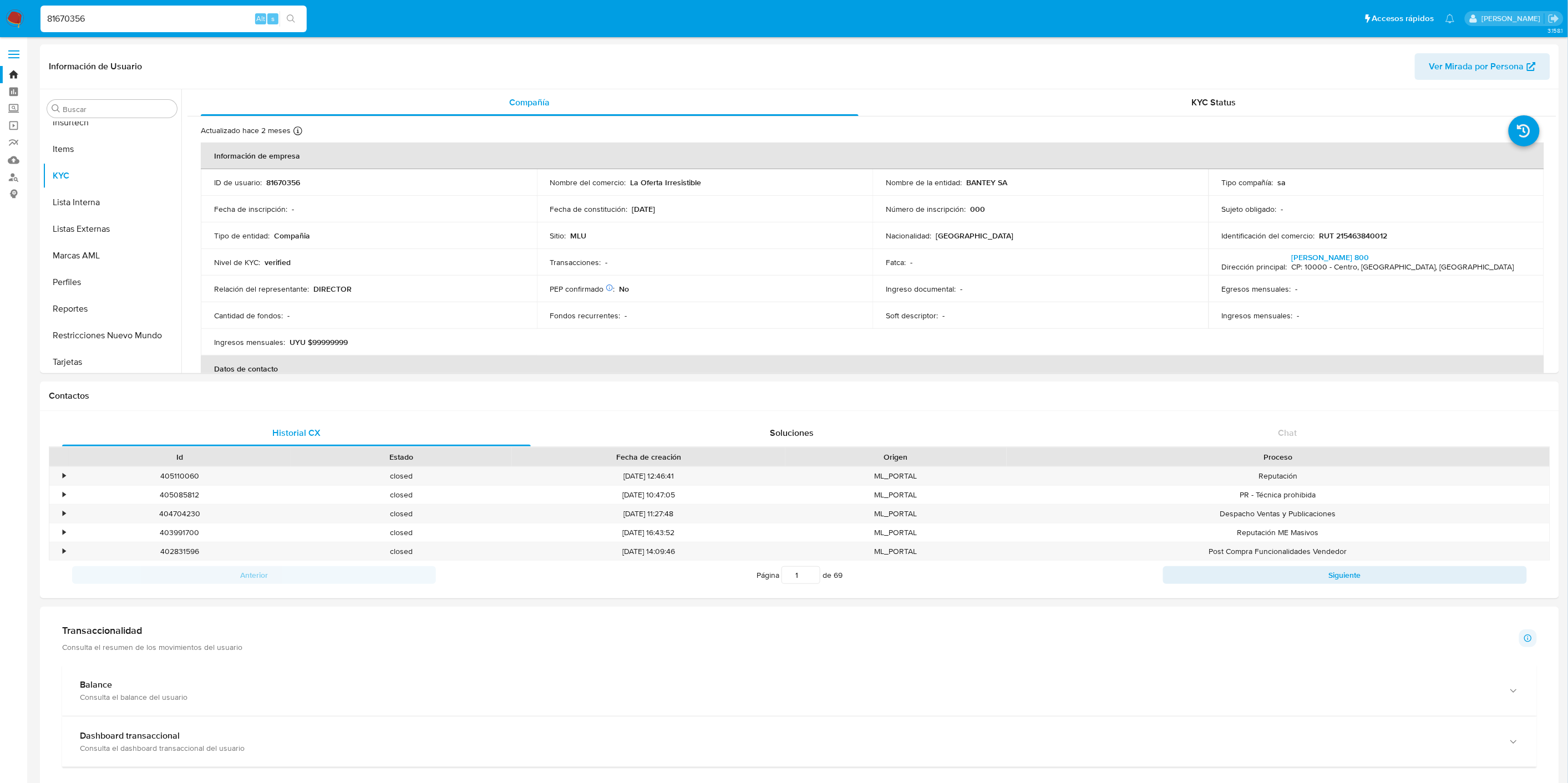
click at [121, 22] on input "81670356" at bounding box center [174, 19] width 266 height 15
paste input "48827201"
type input "488272016"
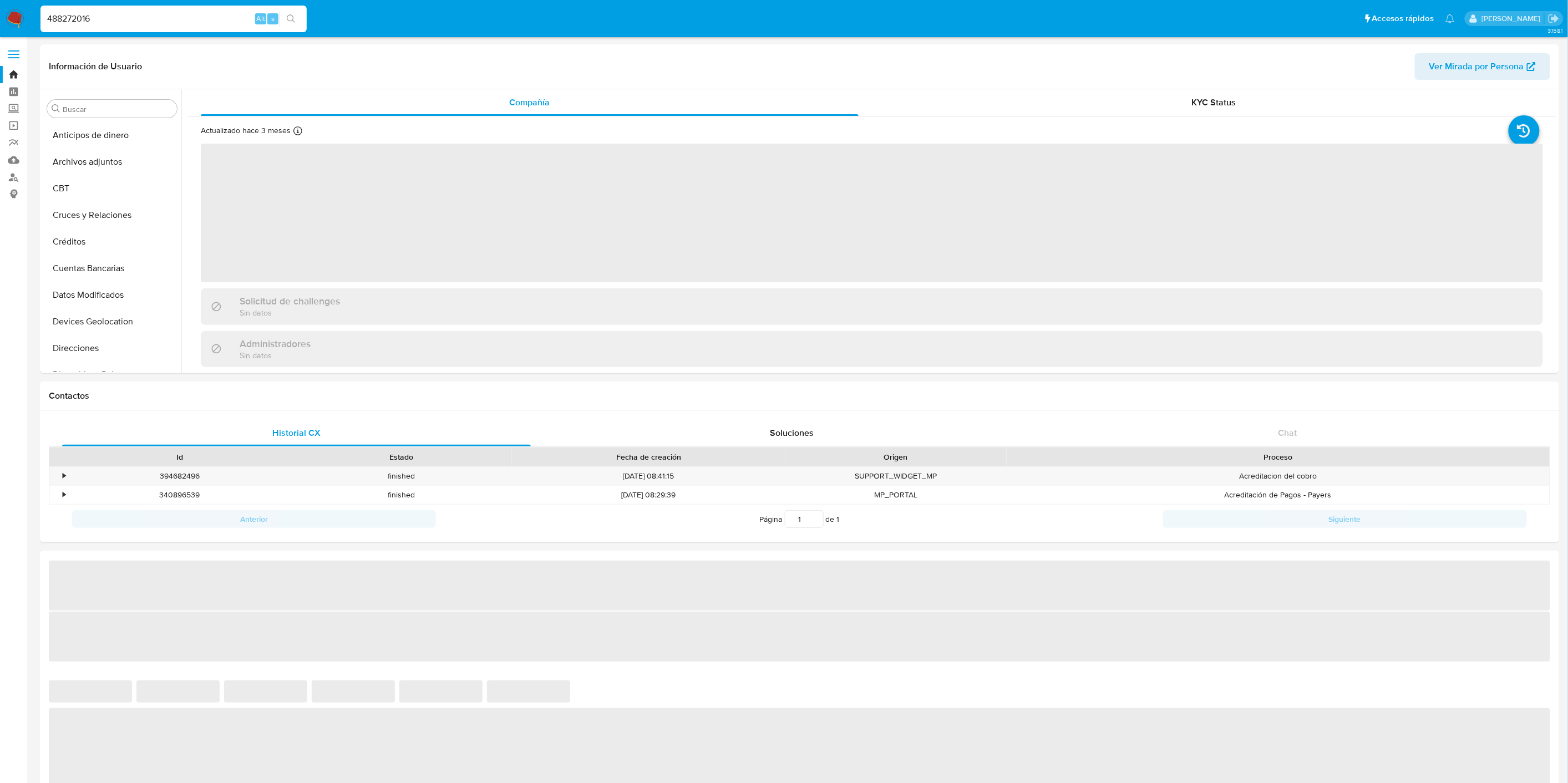
select select "10"
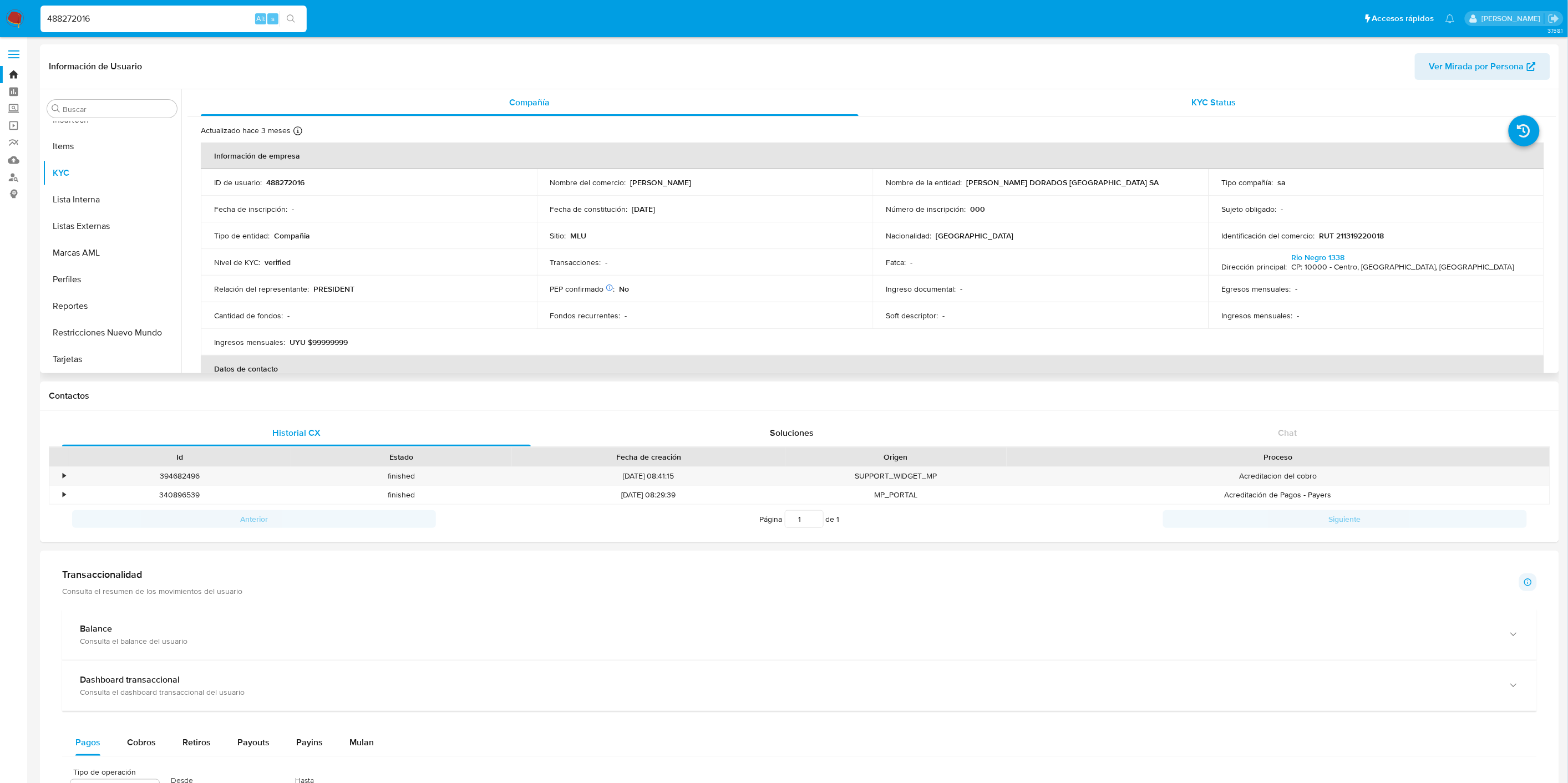
click at [1246, 108] on div "KYC Status" at bounding box center [1214, 102] width 658 height 26
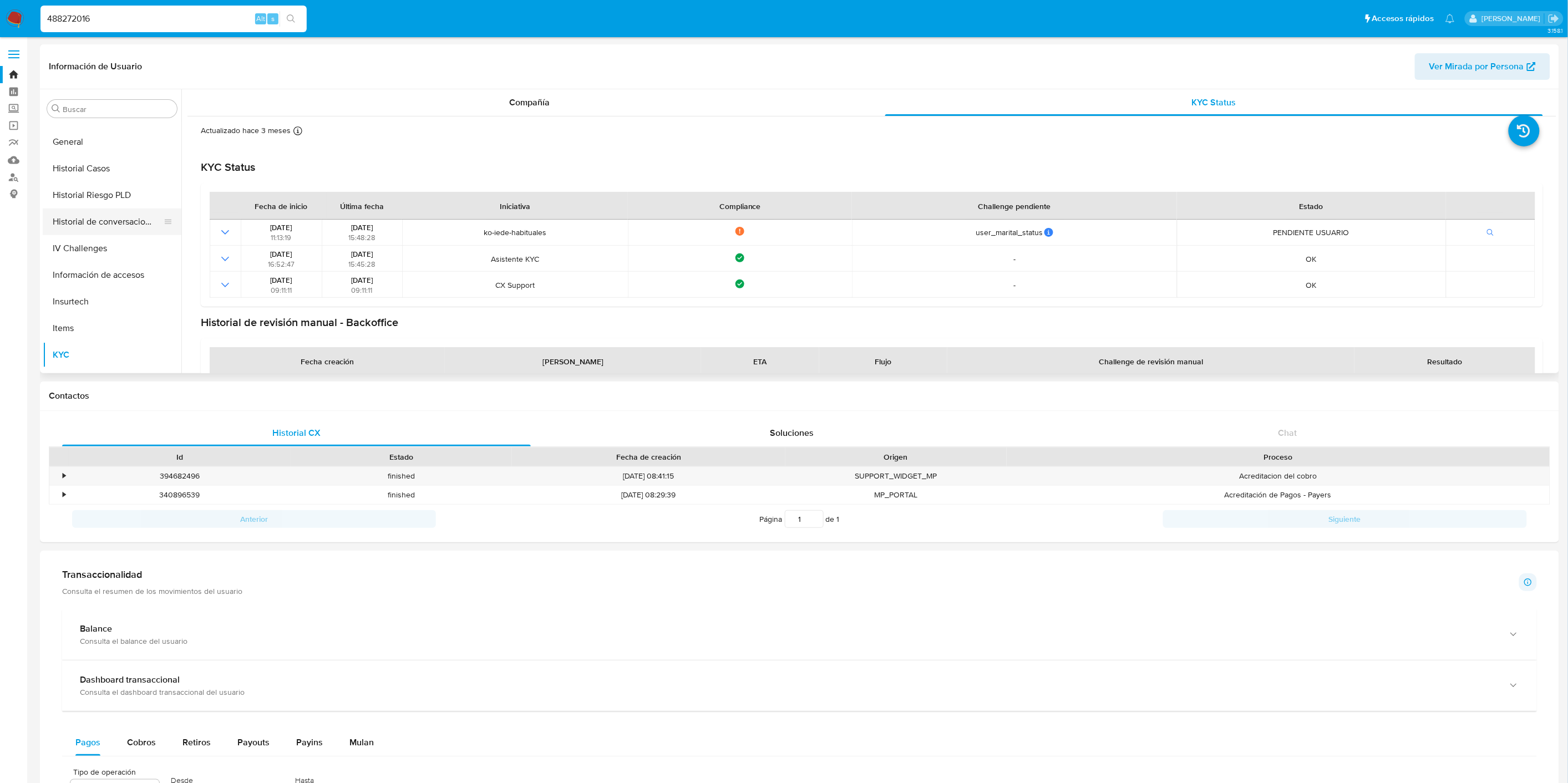
scroll to position [310, 0]
click at [93, 151] on button "General" at bounding box center [108, 145] width 130 height 26
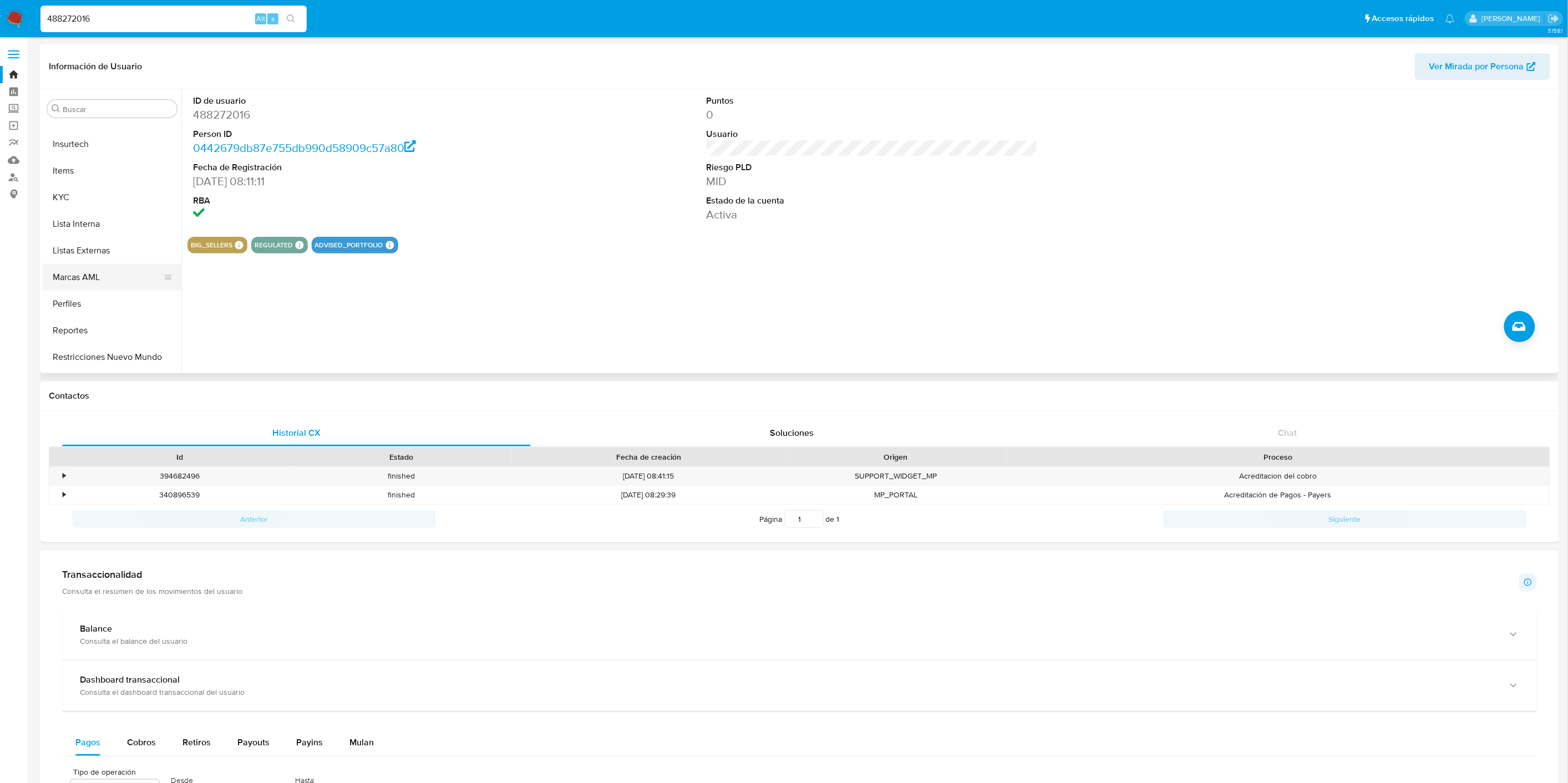
scroll to position [494, 0]
click at [95, 170] on button "KYC" at bounding box center [108, 173] width 130 height 26
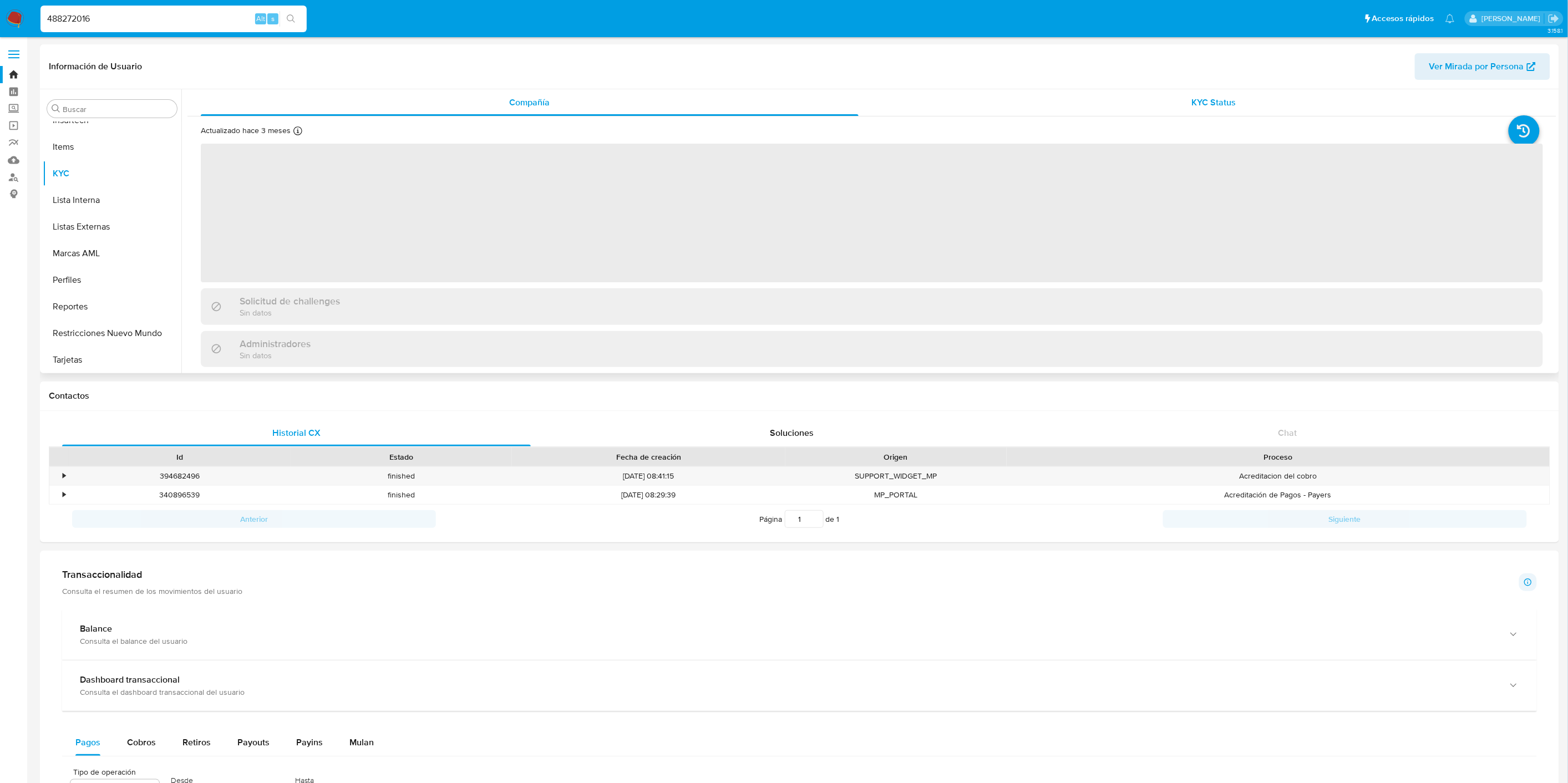
click at [1160, 106] on div "KYC Status" at bounding box center [1214, 102] width 658 height 26
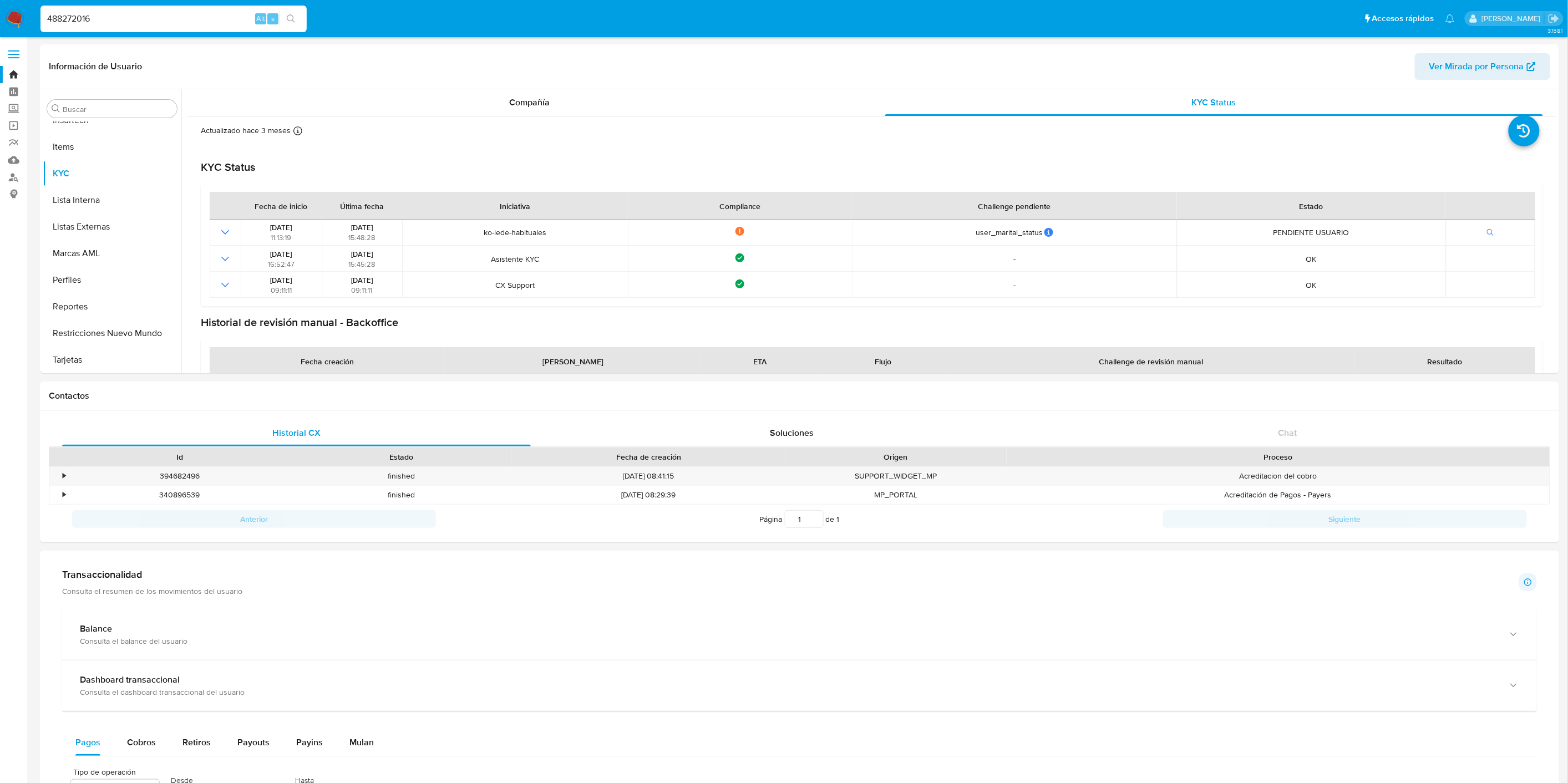
click at [70, 15] on input "488272016" at bounding box center [174, 19] width 266 height 15
